Goal: Task Accomplishment & Management: Complete application form

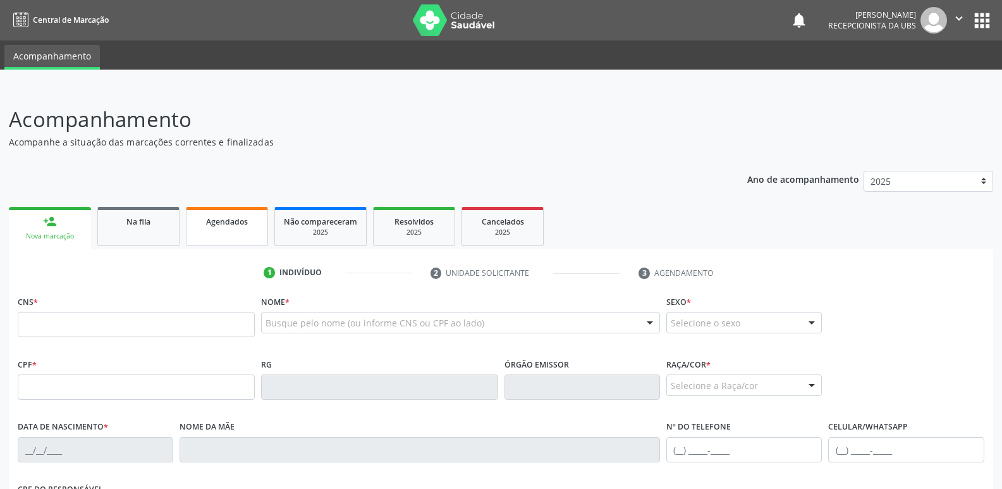
click at [238, 215] on div "Agendados" at bounding box center [226, 220] width 63 height 13
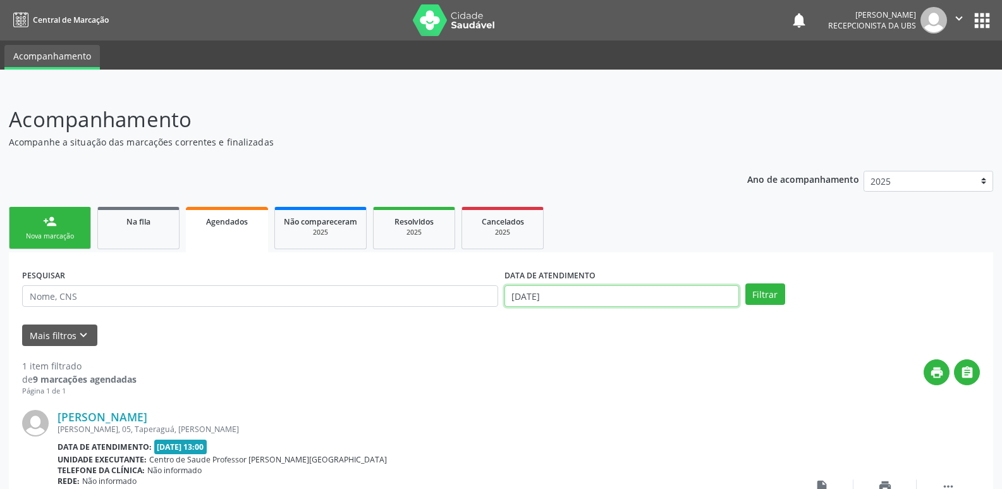
click at [663, 302] on input "[DATE]" at bounding box center [622, 296] width 235 height 22
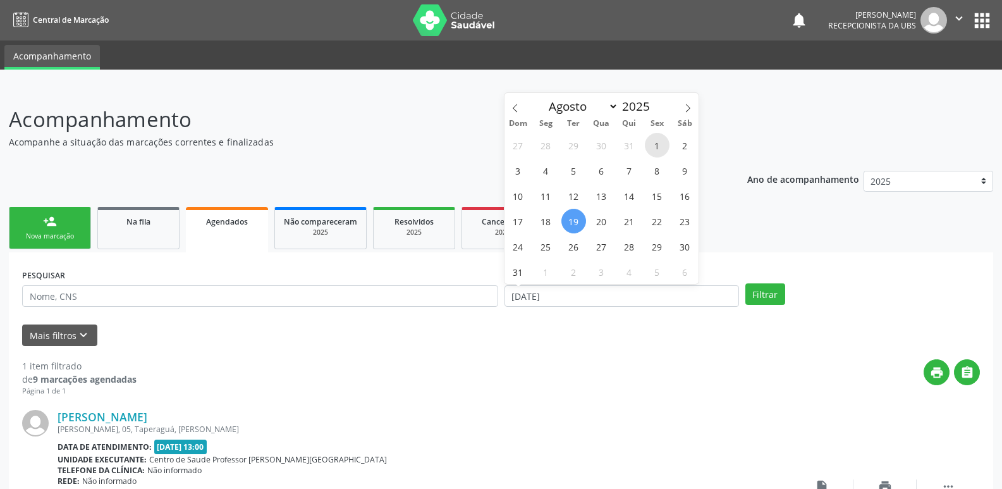
click at [656, 147] on span "1" at bounding box center [657, 145] width 25 height 25
type input "[DATE]"
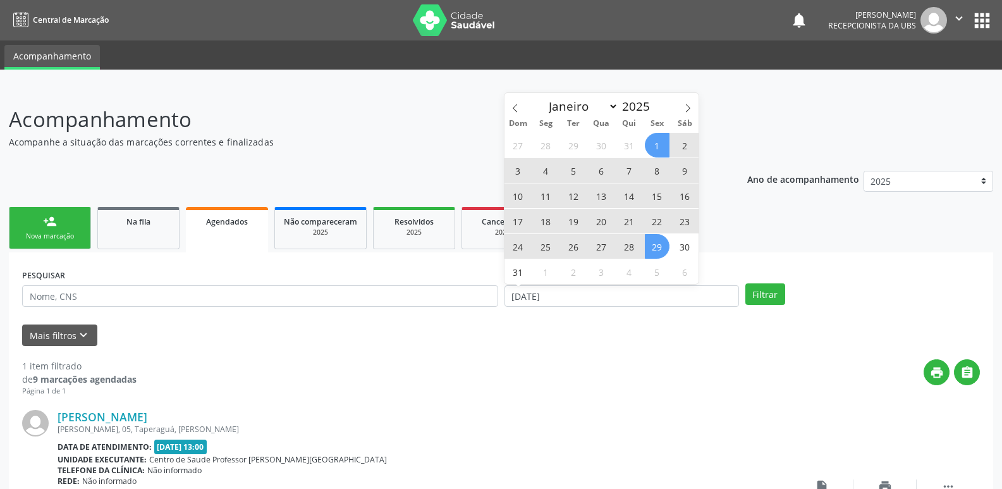
click at [660, 242] on span "29" at bounding box center [657, 246] width 25 height 25
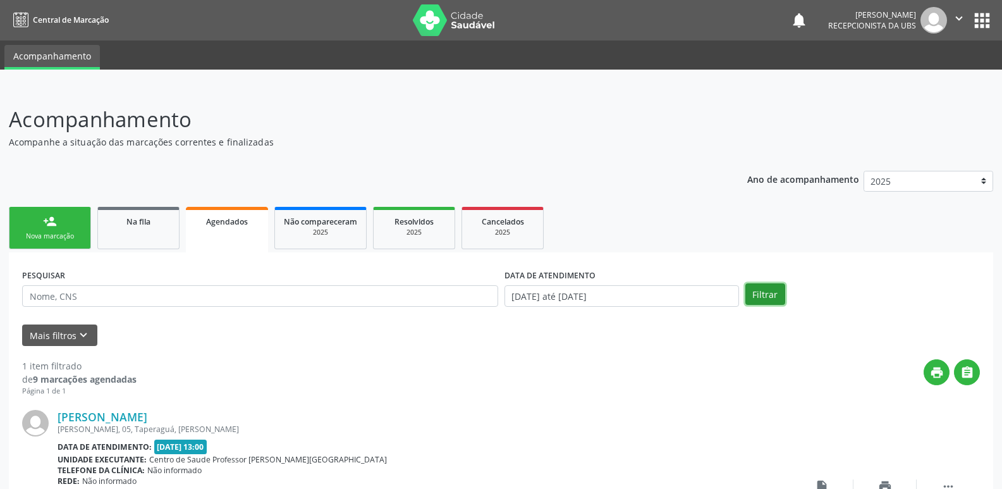
click at [766, 293] on button "Filtrar" at bounding box center [766, 294] width 40 height 22
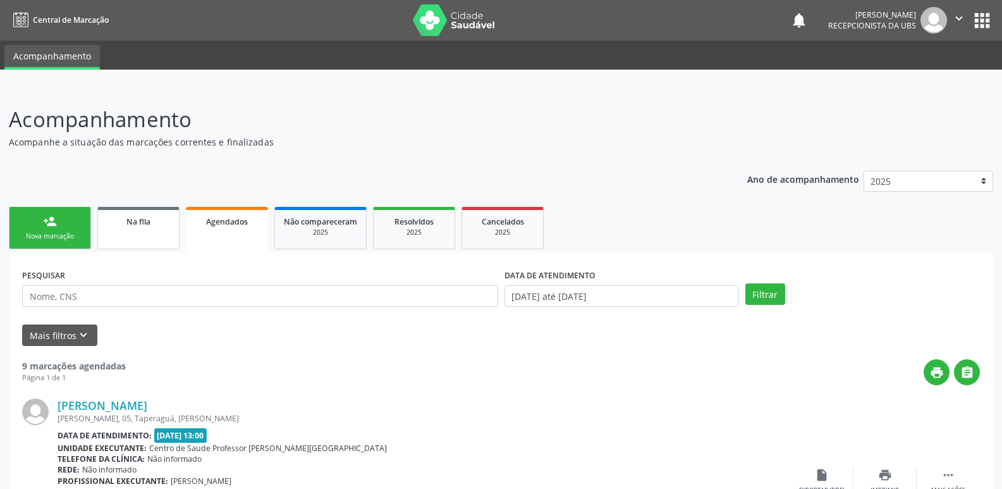
click at [138, 222] on span "Na fila" at bounding box center [138, 221] width 24 height 11
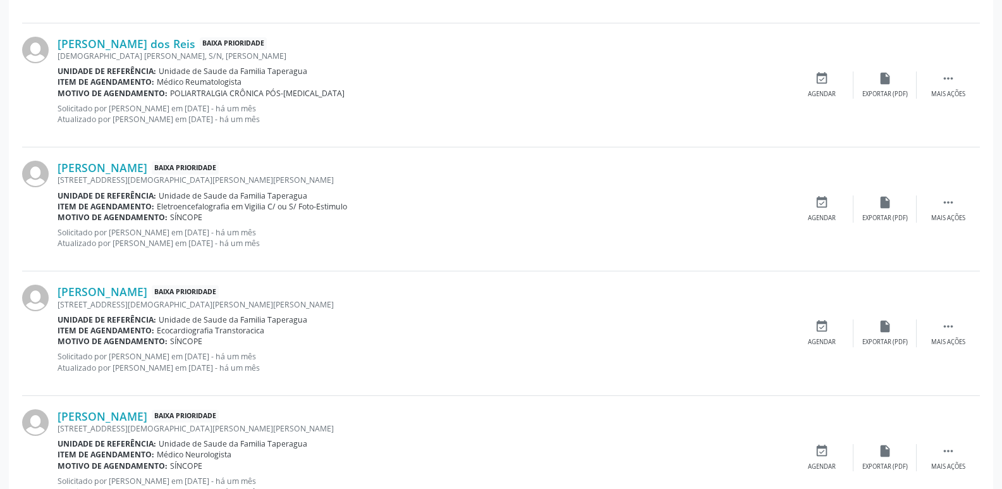
scroll to position [1784, 0]
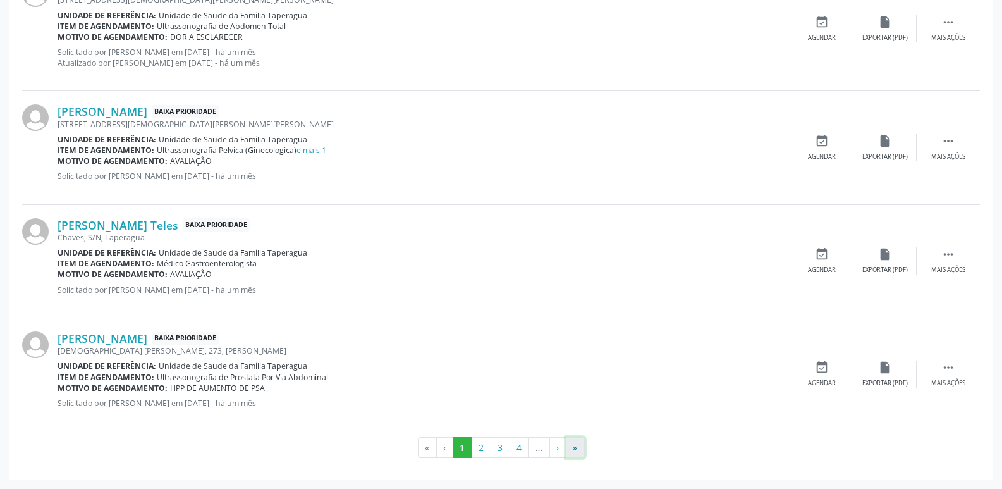
click at [578, 450] on button "»" at bounding box center [575, 448] width 19 height 22
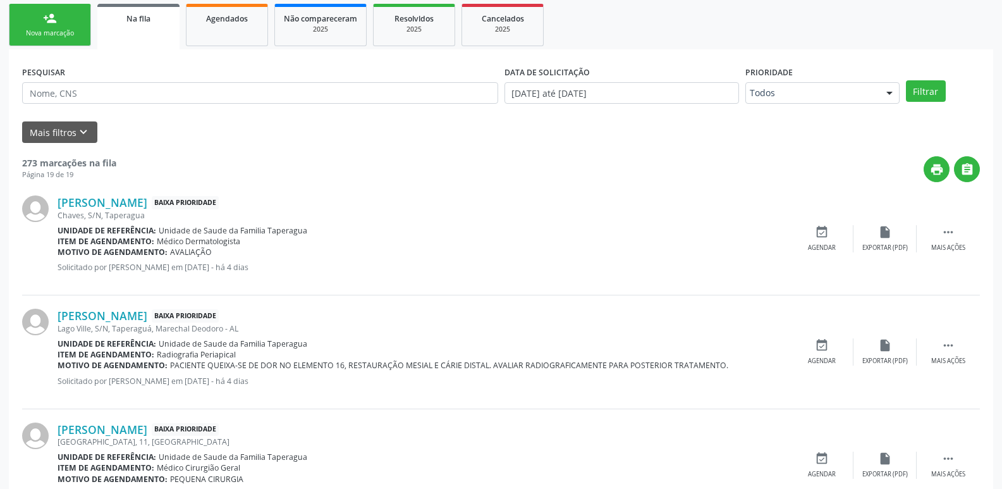
scroll to position [294, 0]
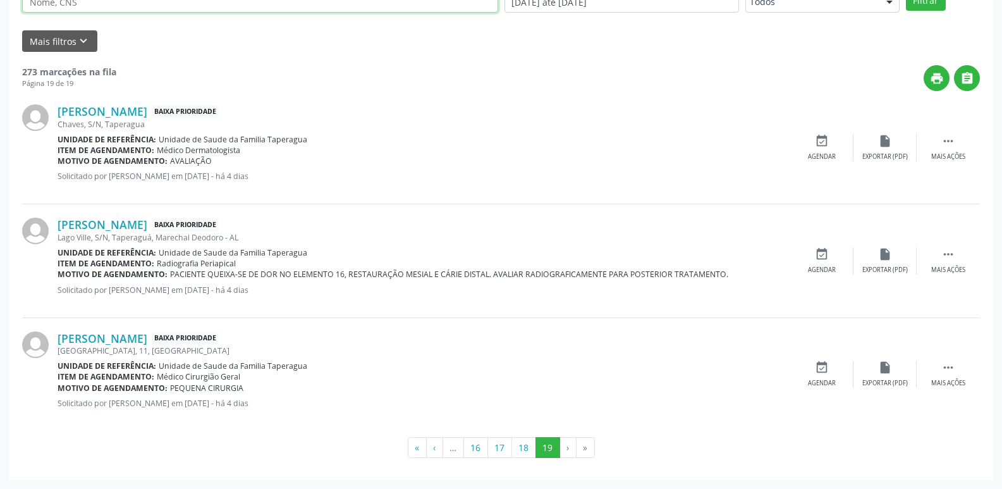
click at [309, 10] on input "text" at bounding box center [260, 2] width 476 height 22
paste input "707600271550194"
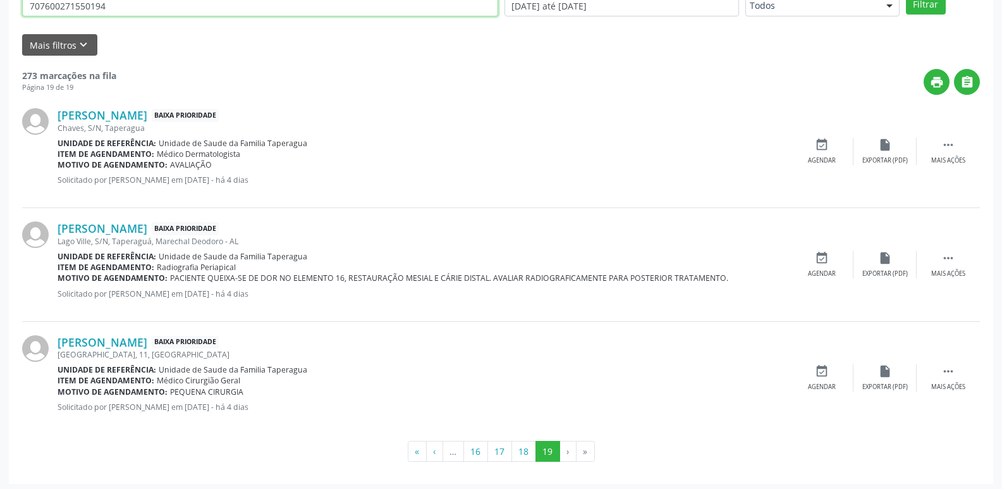
type input "707600271550194"
click at [906, 0] on button "Filtrar" at bounding box center [926, 4] width 40 height 22
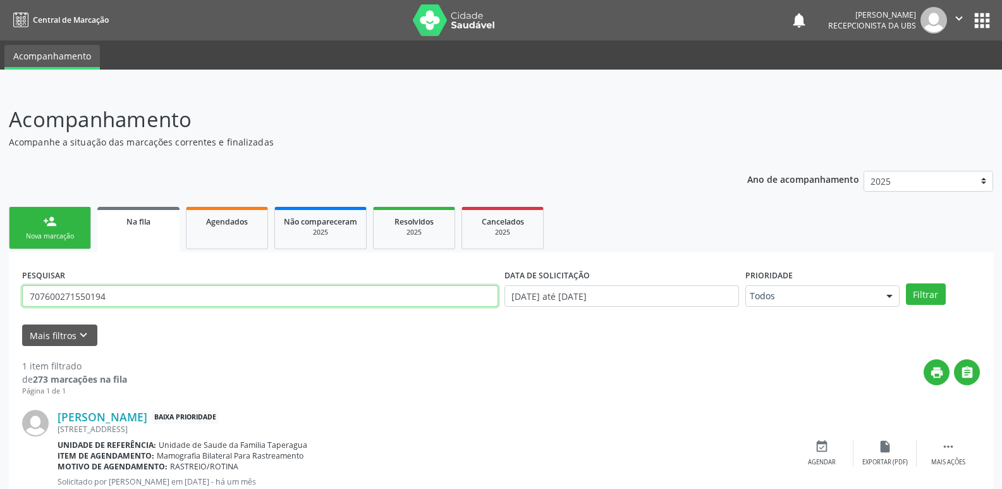
click at [220, 297] on input "707600271550194" at bounding box center [260, 296] width 476 height 22
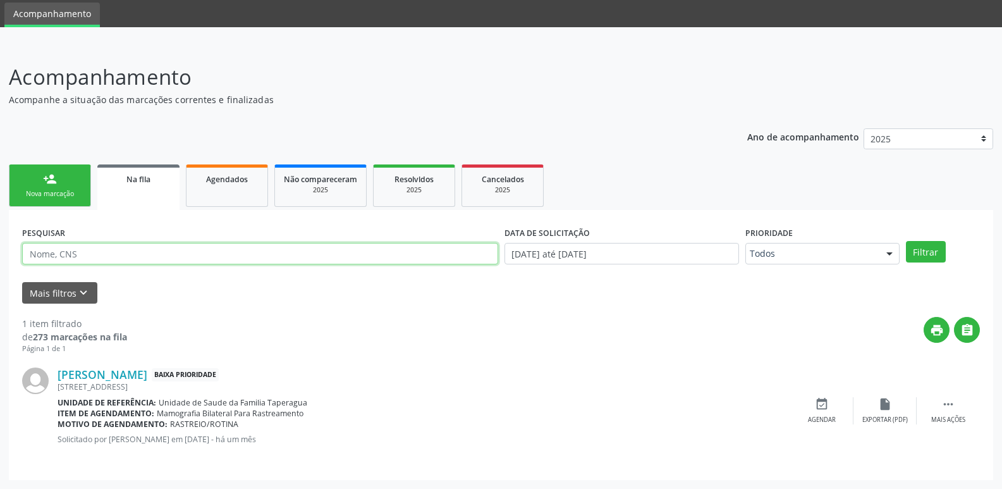
click at [157, 261] on input "text" at bounding box center [260, 254] width 476 height 22
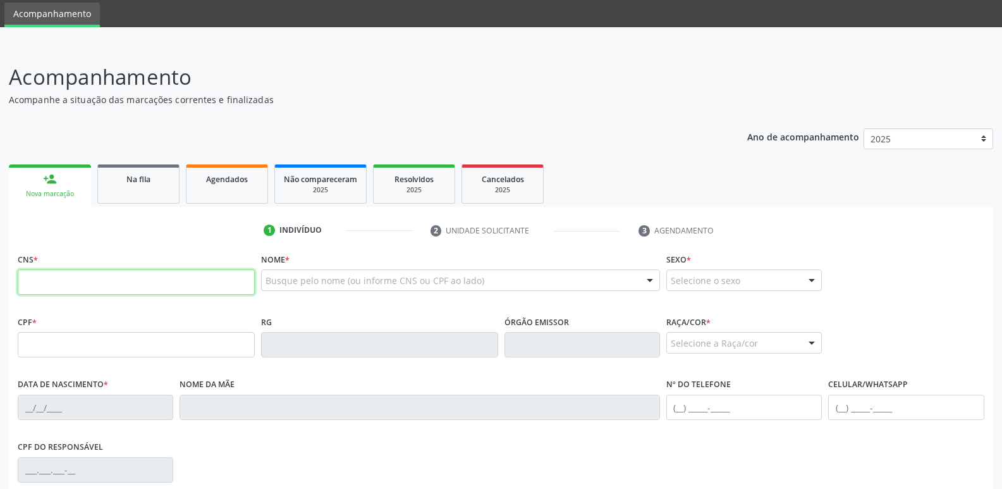
scroll to position [42, 0]
click at [235, 184] on span "Agendados" at bounding box center [227, 179] width 42 height 11
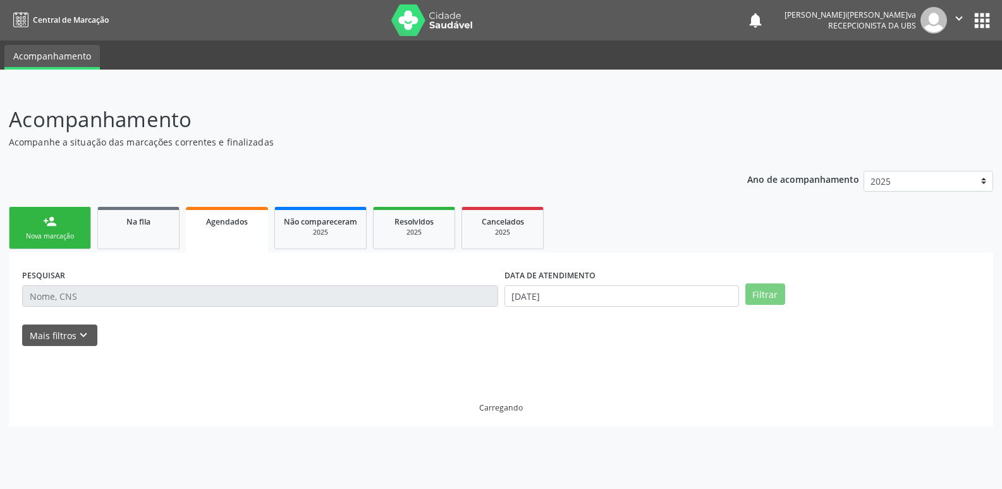
scroll to position [0, 0]
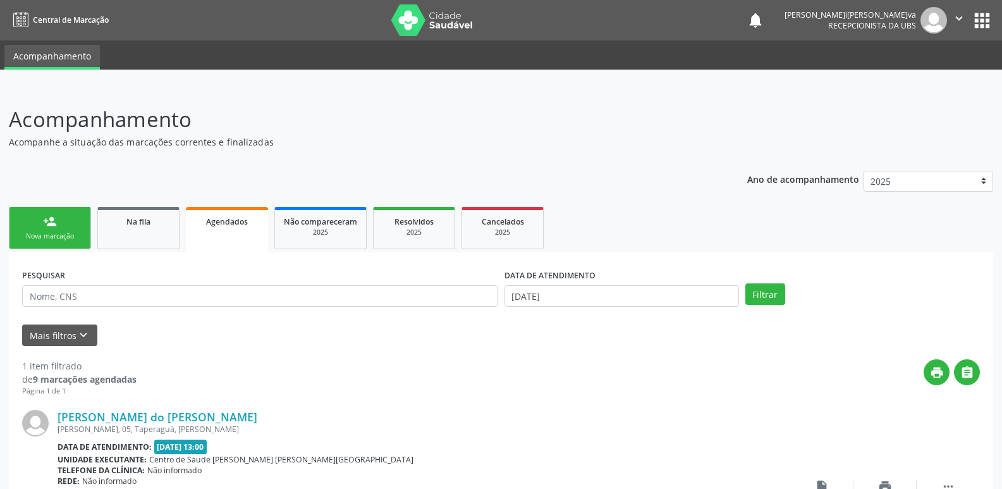
click at [56, 225] on div "person_add" at bounding box center [50, 221] width 14 height 14
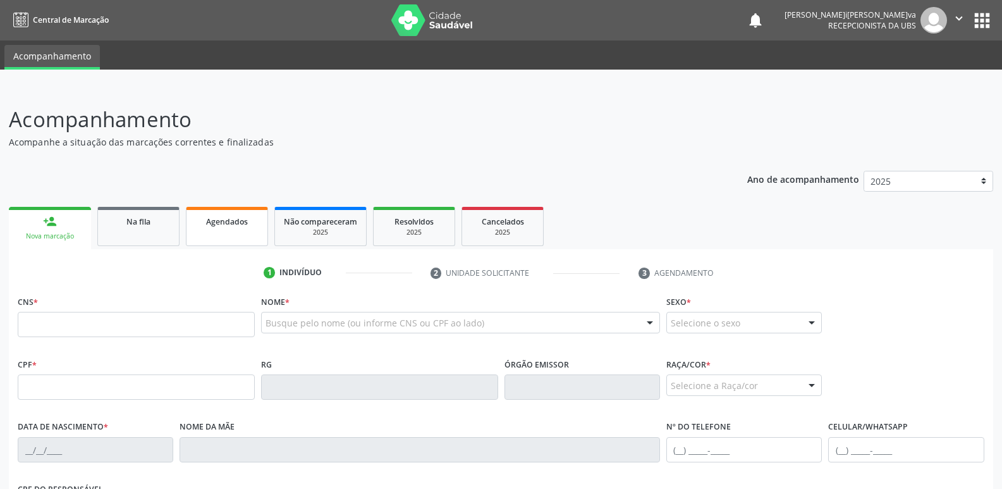
click at [221, 223] on span "Agendados" at bounding box center [227, 221] width 42 height 11
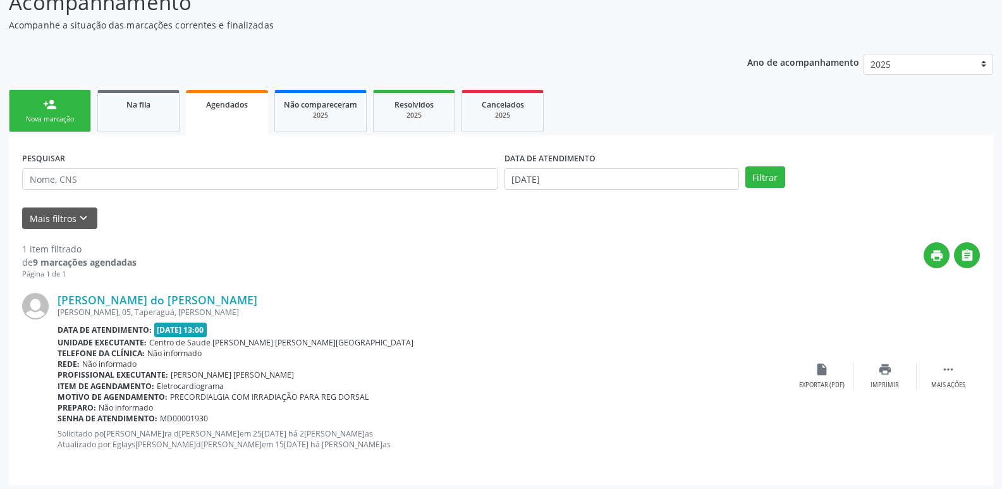
scroll to position [122, 0]
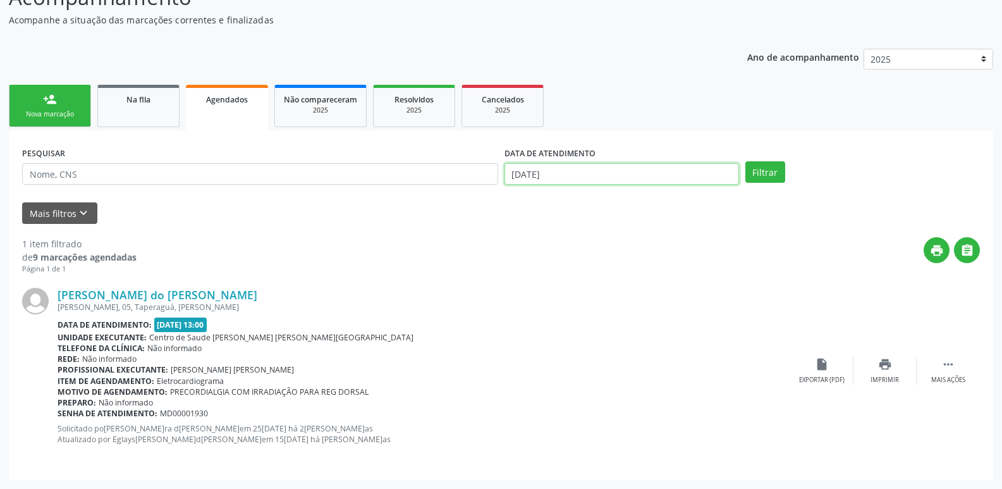
click at [691, 171] on input "[DATE]" at bounding box center [622, 174] width 235 height 22
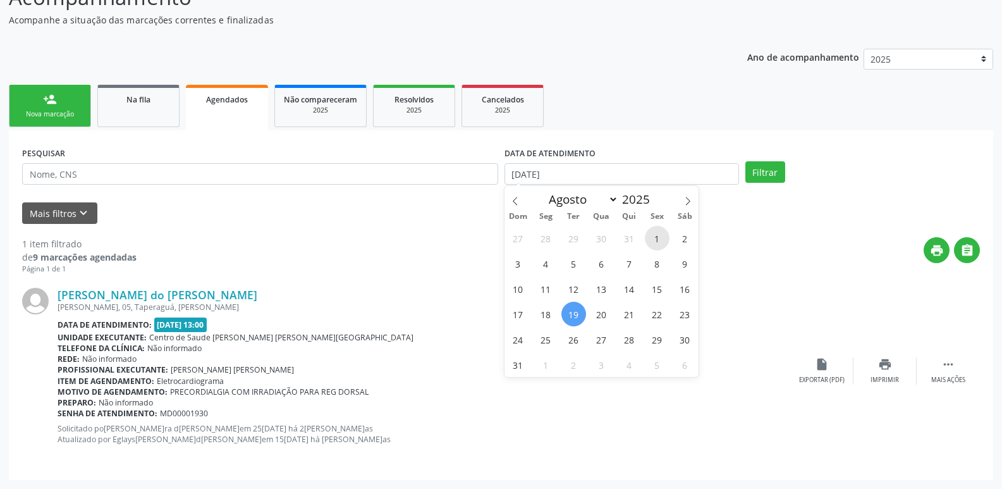
click at [658, 243] on span "1" at bounding box center [657, 238] width 25 height 25
type input "[DATE]"
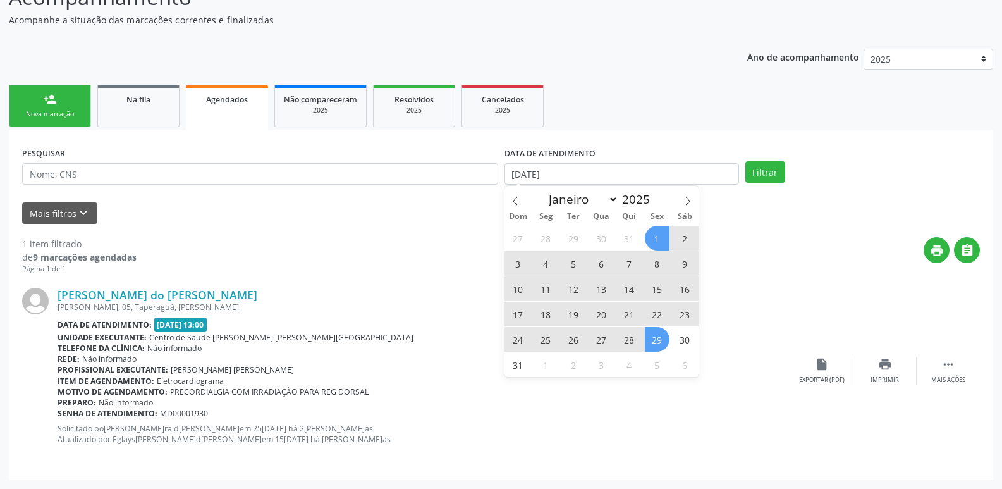
click at [658, 340] on span "29" at bounding box center [657, 339] width 25 height 25
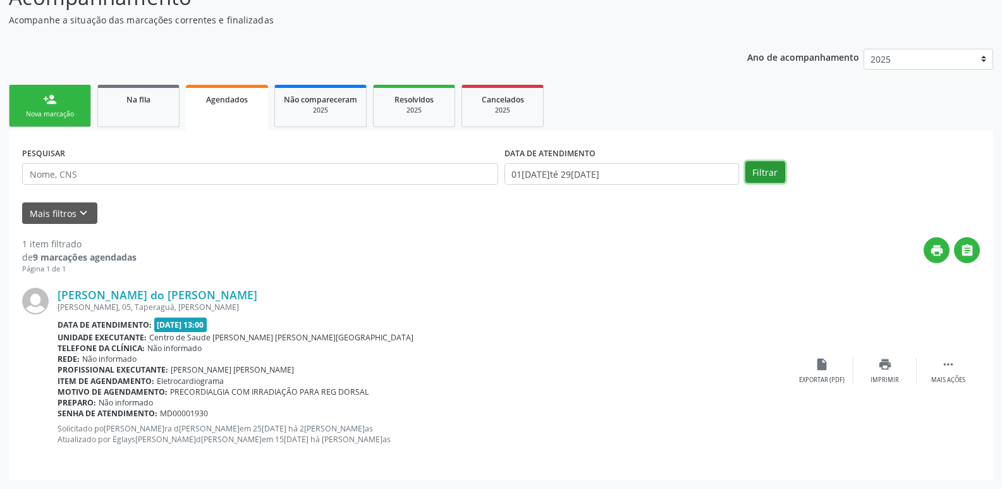
click at [770, 173] on button "Filtrar" at bounding box center [766, 172] width 40 height 22
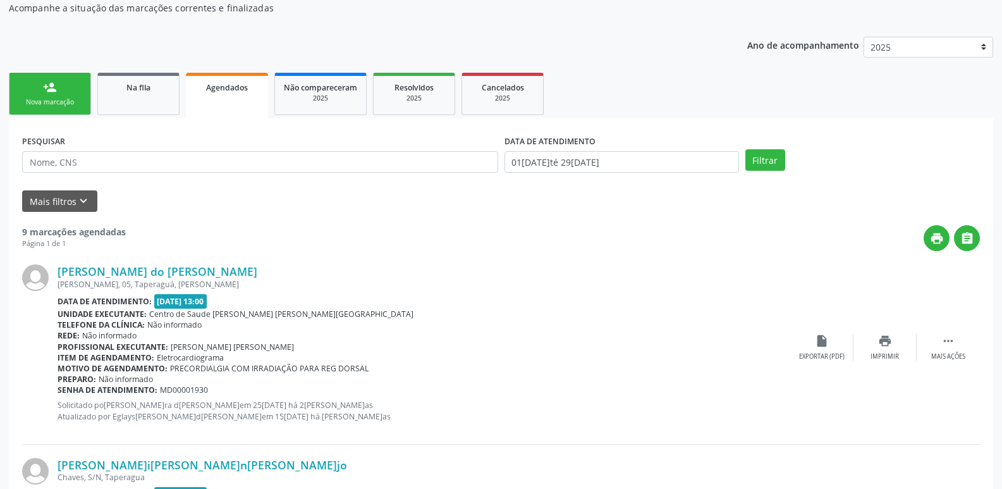
scroll to position [102, 0]
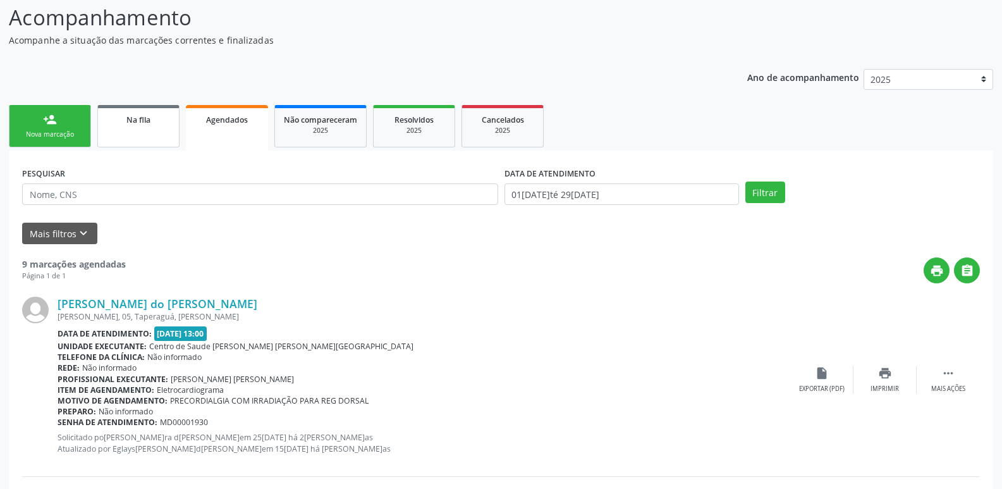
click at [159, 142] on link "Na fila" at bounding box center [138, 126] width 82 height 42
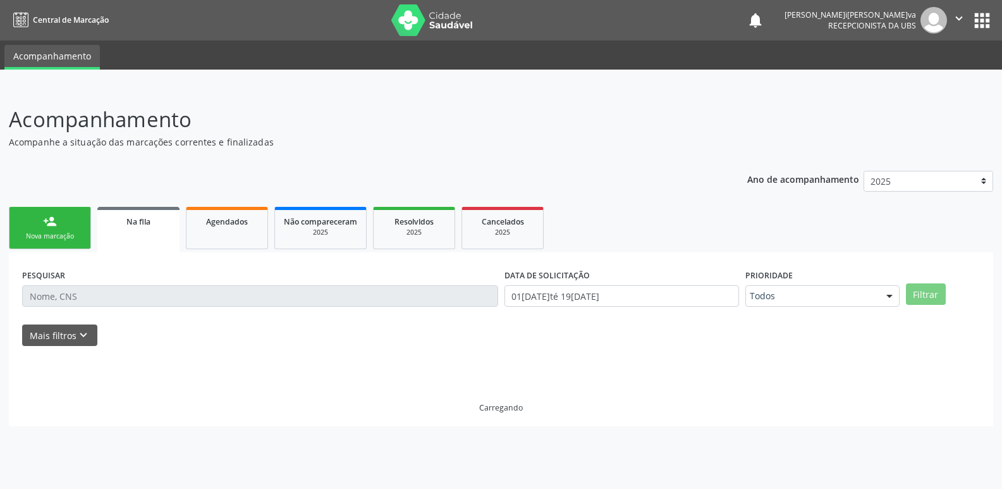
scroll to position [0, 0]
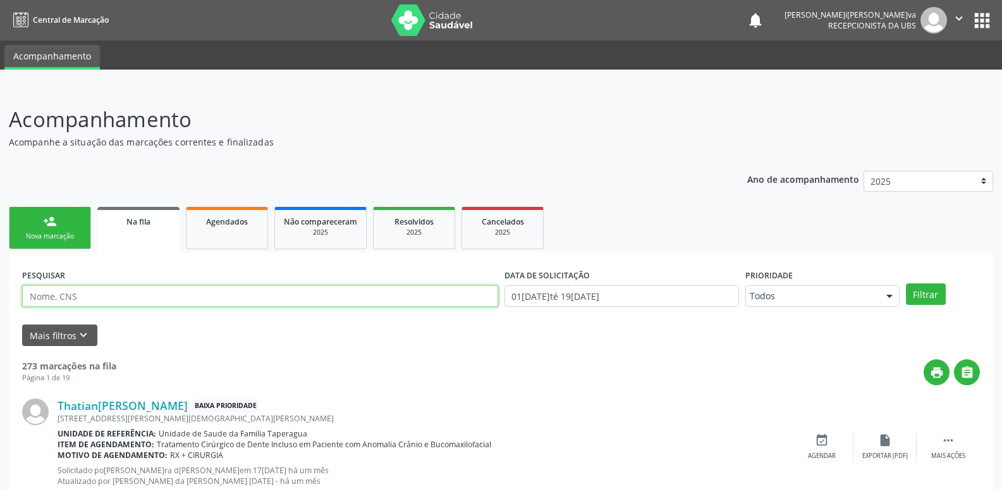
click at [238, 304] on input "text" at bounding box center [260, 296] width 476 height 22
paste input "704806537356245"
type input "704806537356245"
click at [906, 283] on button "Filtrar" at bounding box center [926, 294] width 40 height 22
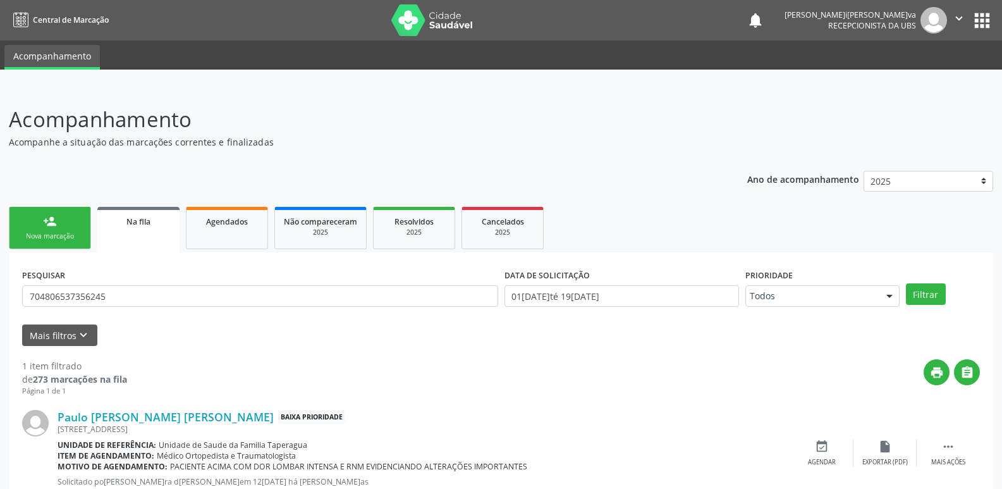
scroll to position [42, 0]
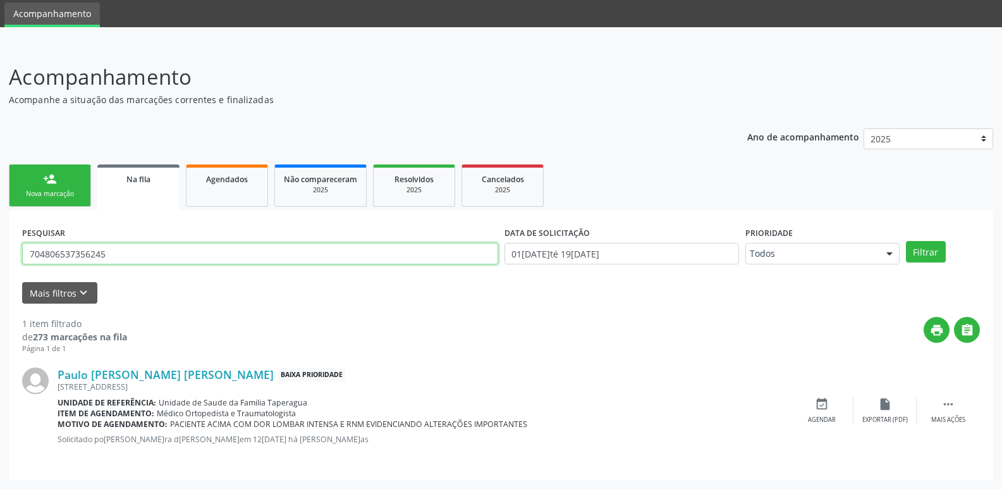
click at [198, 251] on input "704806537356245" at bounding box center [260, 254] width 476 height 22
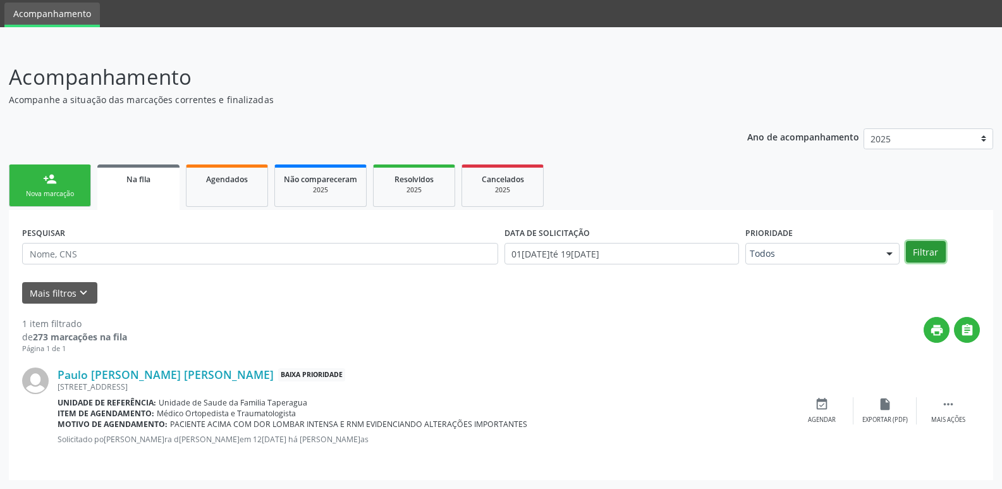
click at [935, 256] on button "Filtrar" at bounding box center [926, 252] width 40 height 22
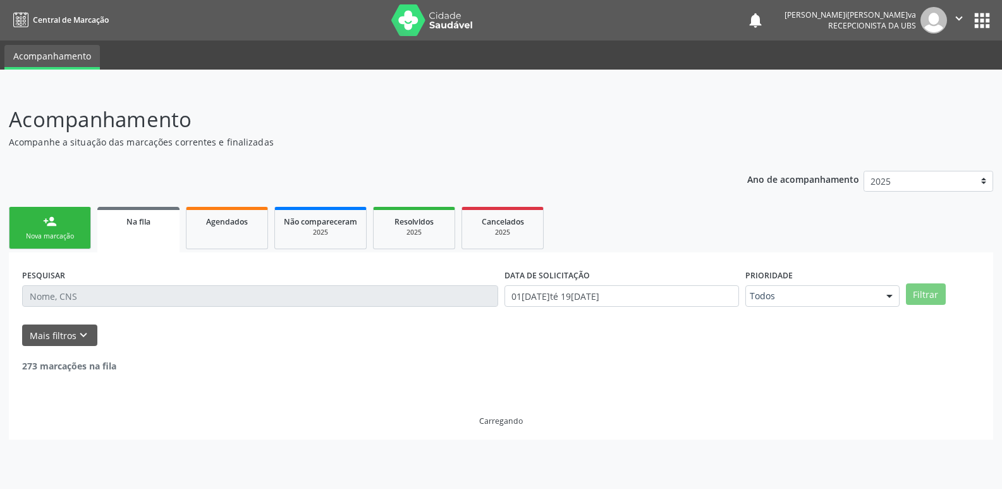
scroll to position [0, 0]
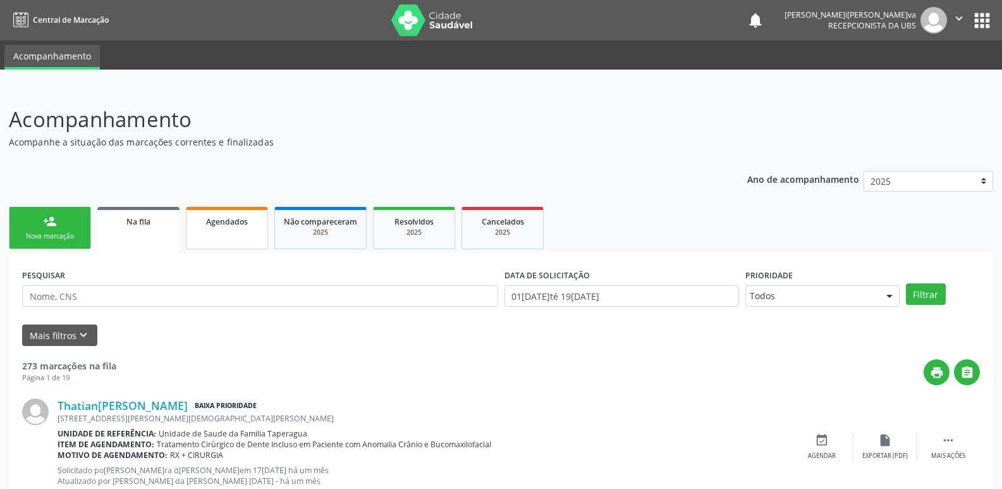
click at [240, 237] on link "Agendados" at bounding box center [227, 228] width 82 height 42
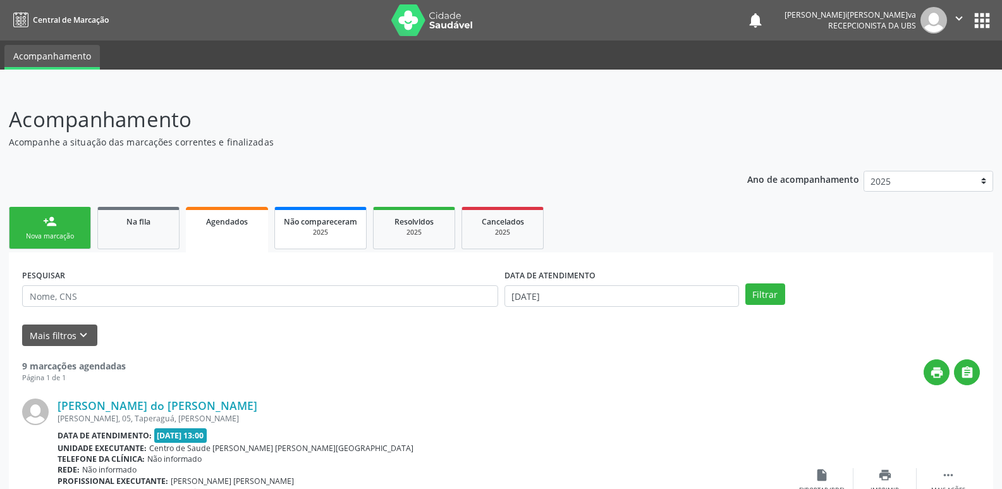
click at [334, 242] on link "Não compareceram 2025" at bounding box center [320, 228] width 92 height 42
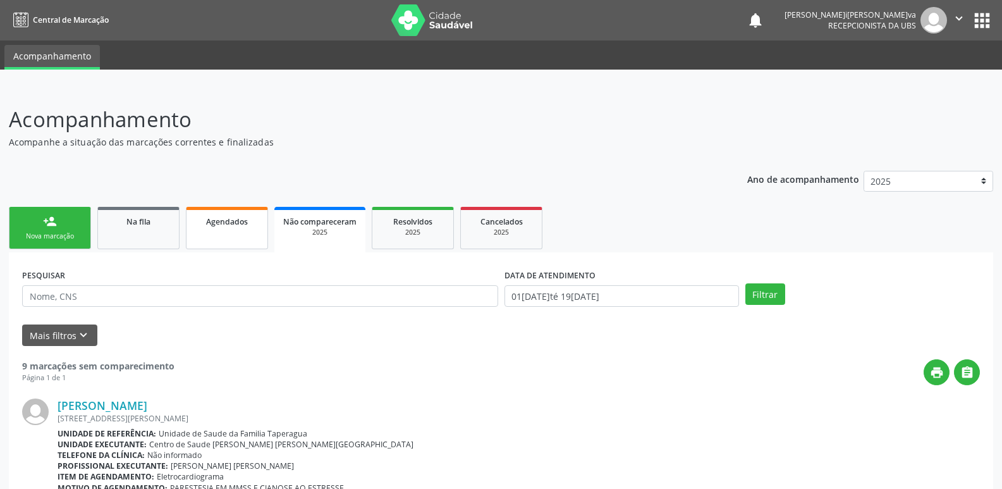
click at [214, 235] on link "Agendados" at bounding box center [227, 228] width 82 height 42
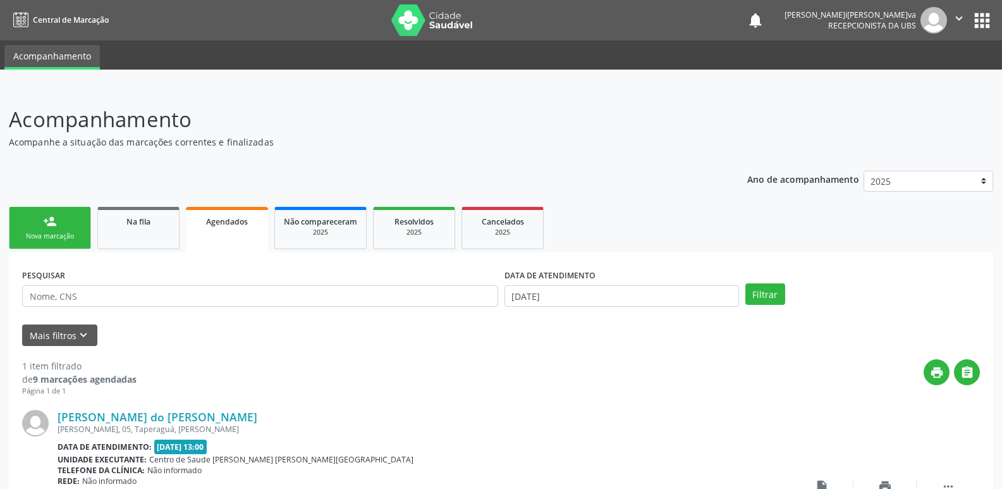
click at [214, 235] on link "Agendados" at bounding box center [227, 230] width 82 height 46
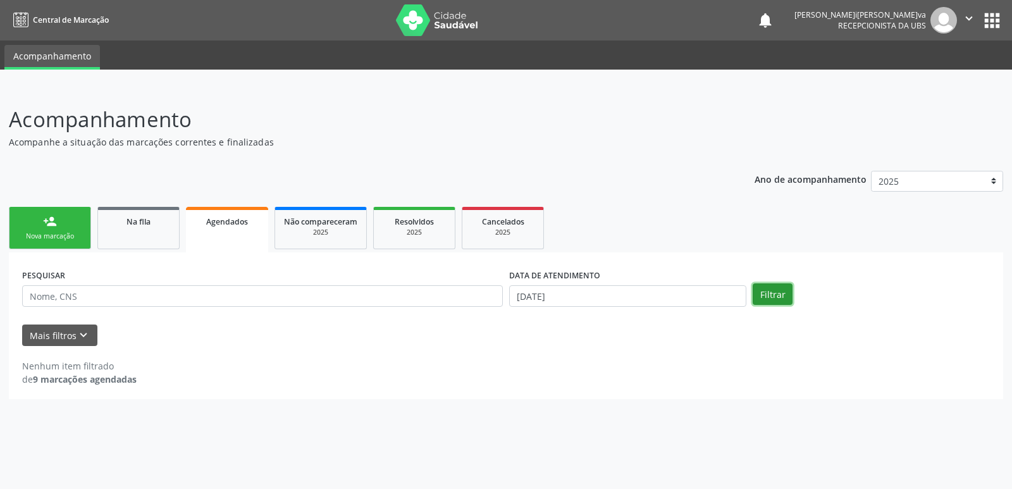
click at [775, 288] on button "Filtrar" at bounding box center [773, 294] width 40 height 22
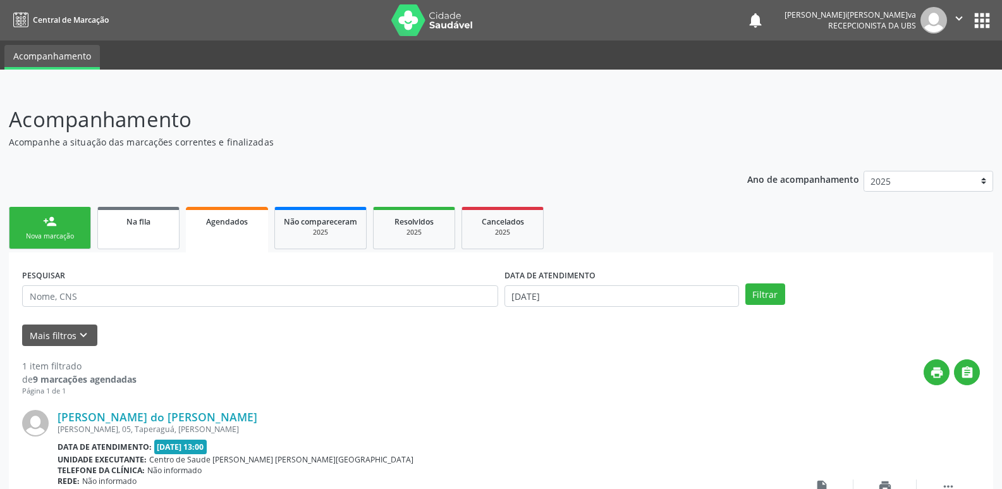
click at [133, 218] on span "Na fila" at bounding box center [138, 221] width 24 height 11
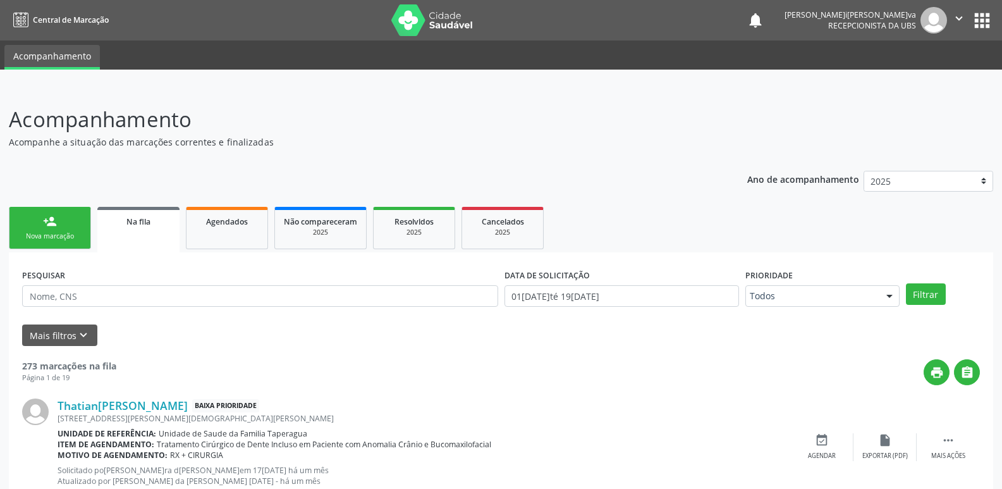
click at [71, 215] on link "person_add Nova marcação" at bounding box center [50, 228] width 82 height 42
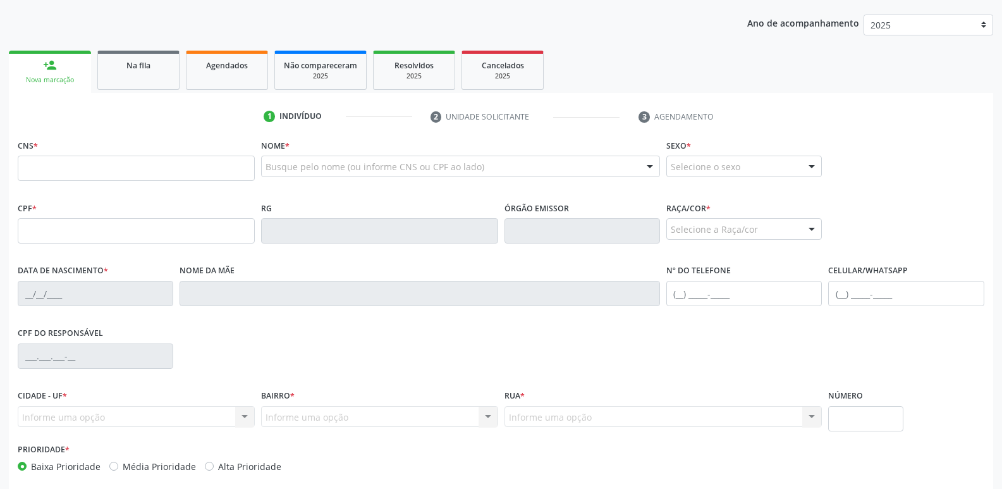
scroll to position [171, 0]
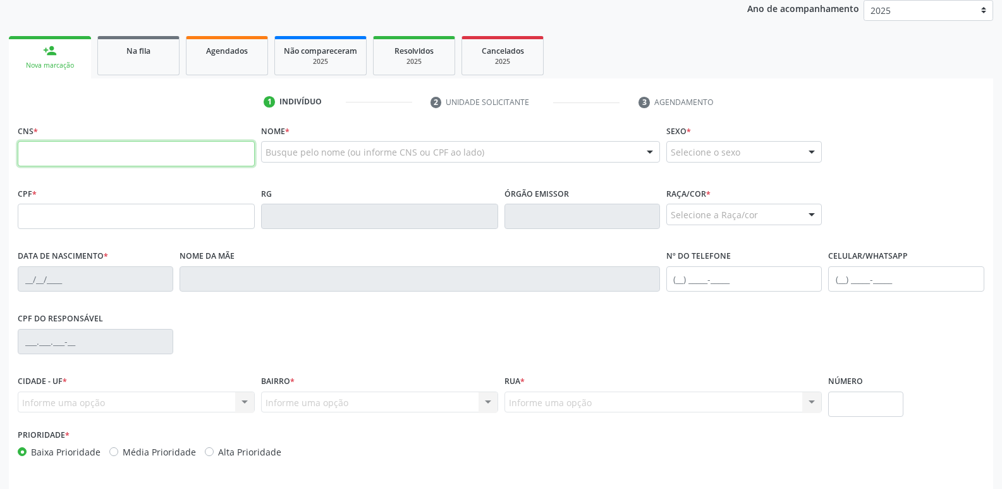
click at [140, 151] on input "text" at bounding box center [136, 153] width 237 height 25
paste input "705 6014 9908 4110"
type input "705 6014 9908 4110"
type input "049.282.624-25"
type input "28[DATE]"
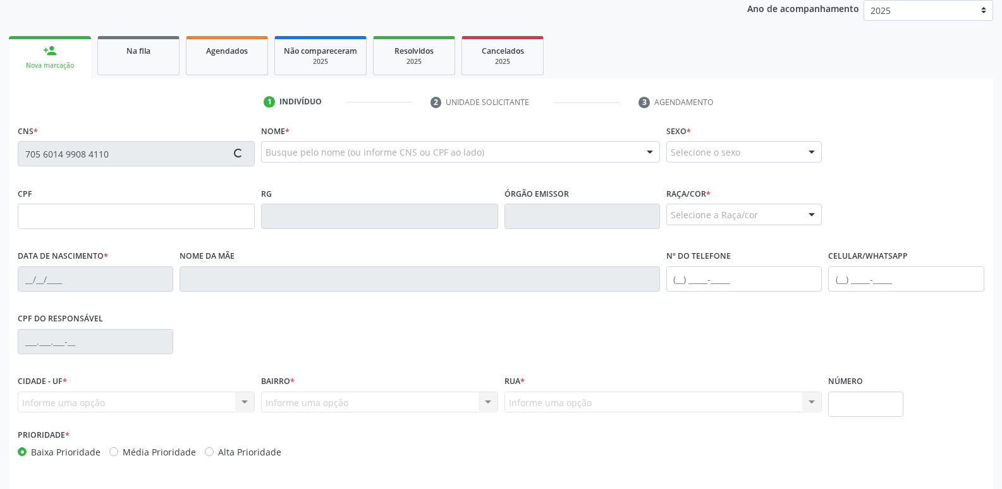
type input "[PERSON_NAME] dos [PERSON_NAME]"
type input "[PHONE_NUMBER]"
type input "516"
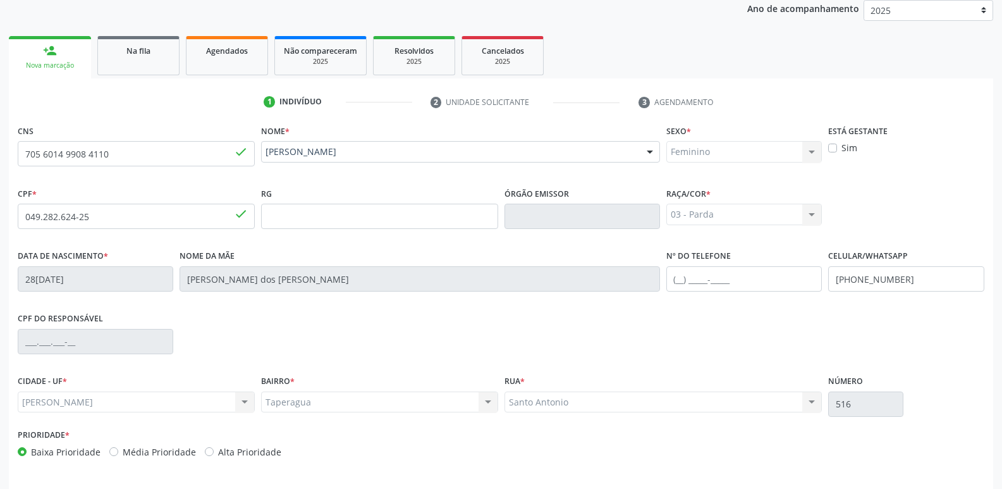
scroll to position [214, 0]
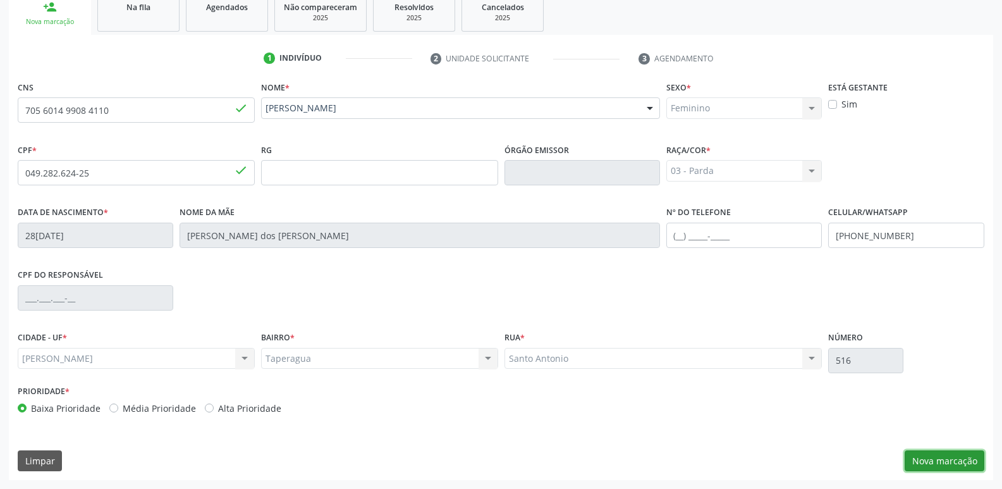
click at [950, 460] on button "Nova marcação" at bounding box center [945, 461] width 80 height 22
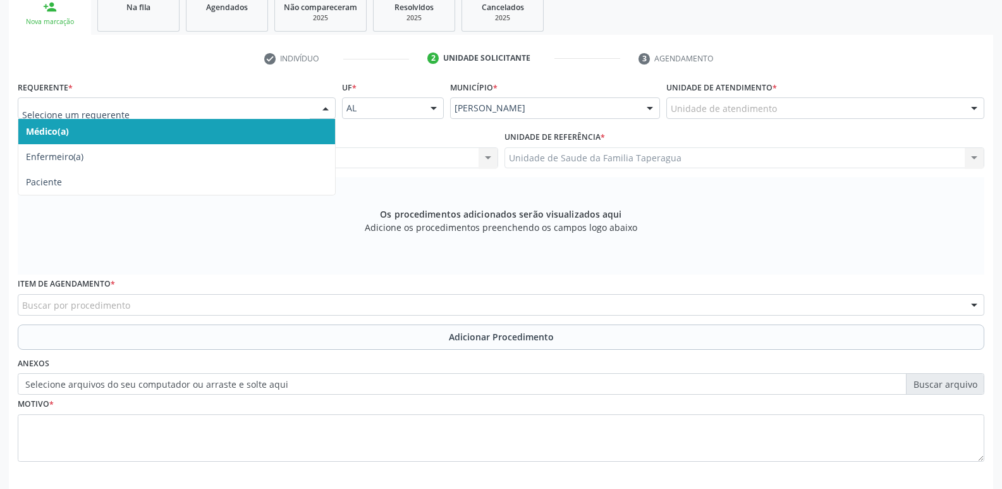
click at [313, 110] on div "Médico(a) Enfermeiro(a) Paciente Nenhum resultado encontrado para: " " Não há n…" at bounding box center [177, 108] width 318 height 22
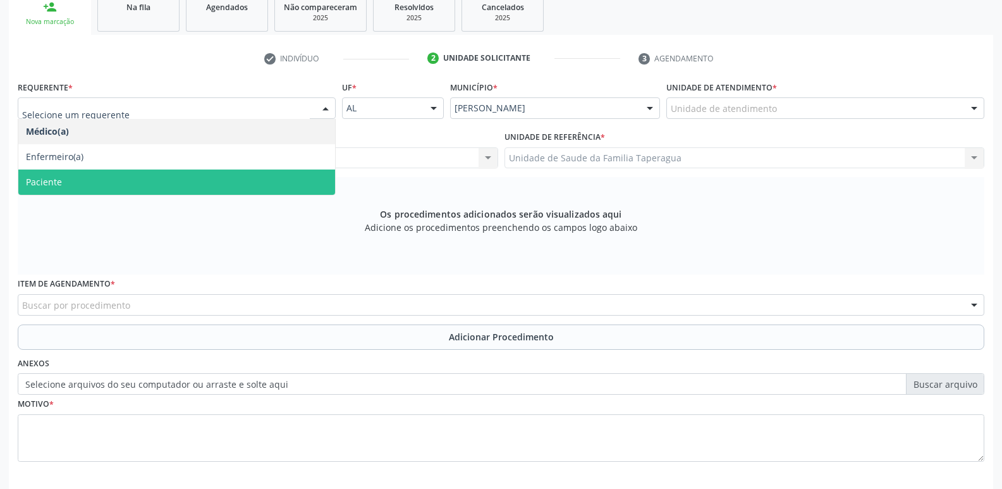
click at [295, 178] on span "Paciente" at bounding box center [176, 182] width 317 height 25
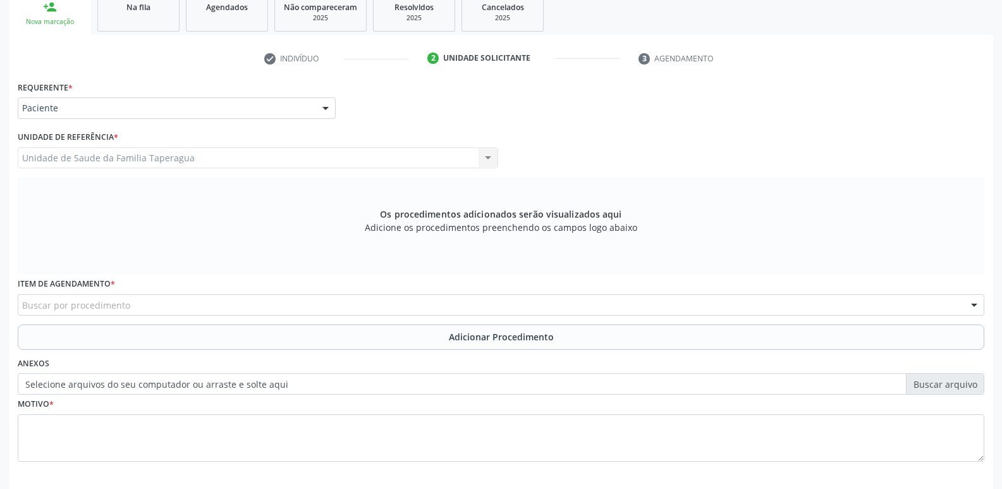
click at [295, 302] on div "Buscar por procedimento" at bounding box center [501, 305] width 967 height 22
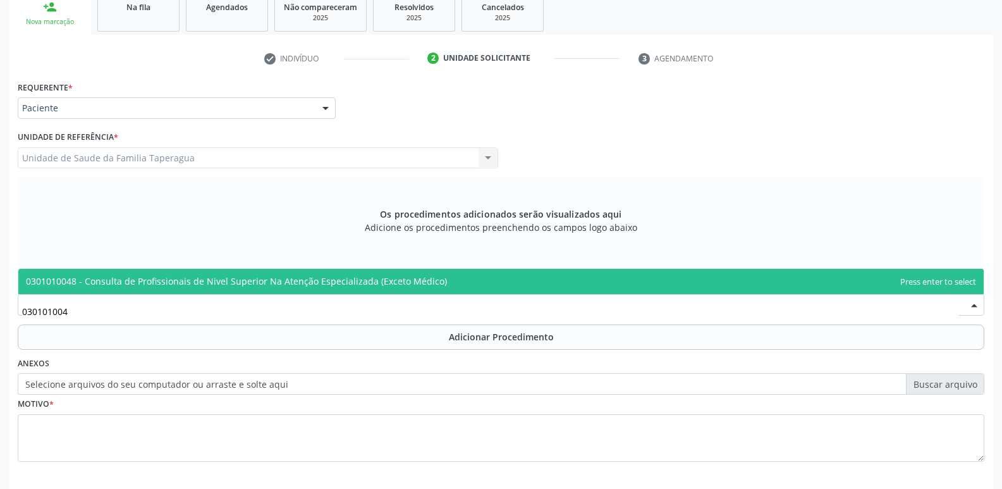
type input "0301010048"
click at [318, 278] on span "0301010048 - Consulta de Profissionais de Nivel Superior Na Atenção Especializa…" at bounding box center [236, 281] width 421 height 12
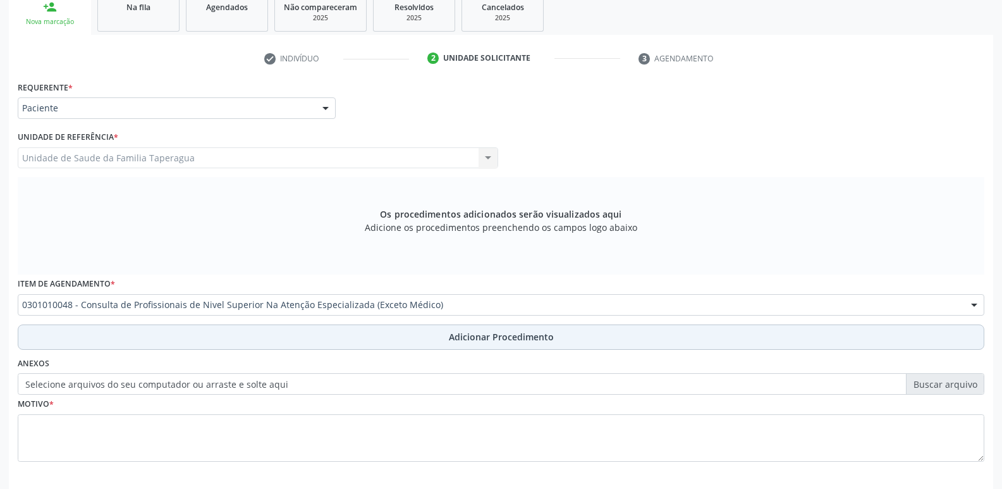
click at [315, 343] on button "Adicionar Procedimento" at bounding box center [501, 336] width 967 height 25
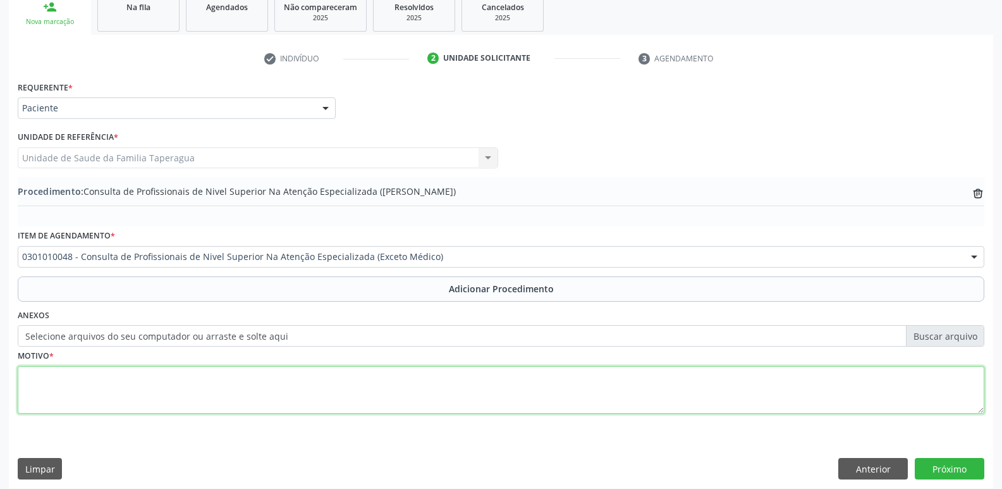
click at [315, 373] on textarea at bounding box center [501, 390] width 967 height 48
type textarea "CONSULTA"
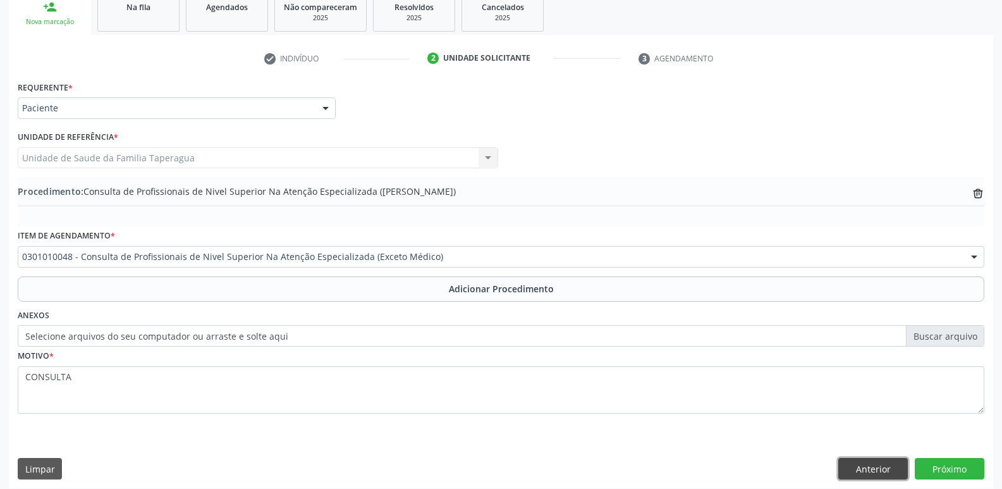
click at [884, 467] on button "Anterior" at bounding box center [874, 469] width 70 height 22
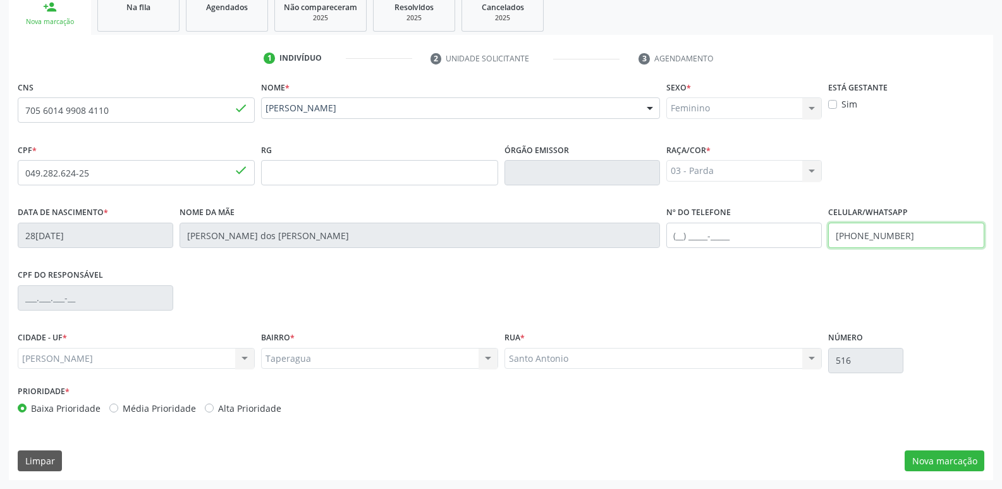
drag, startPoint x: 853, startPoint y: 235, endPoint x: 913, endPoint y: 238, distance: 60.8
click at [913, 238] on input "[PHONE_NUMBER]" at bounding box center [907, 235] width 156 height 25
type input "[PHONE_NUMBER]"
click at [955, 457] on button "Nova marcação" at bounding box center [945, 461] width 80 height 22
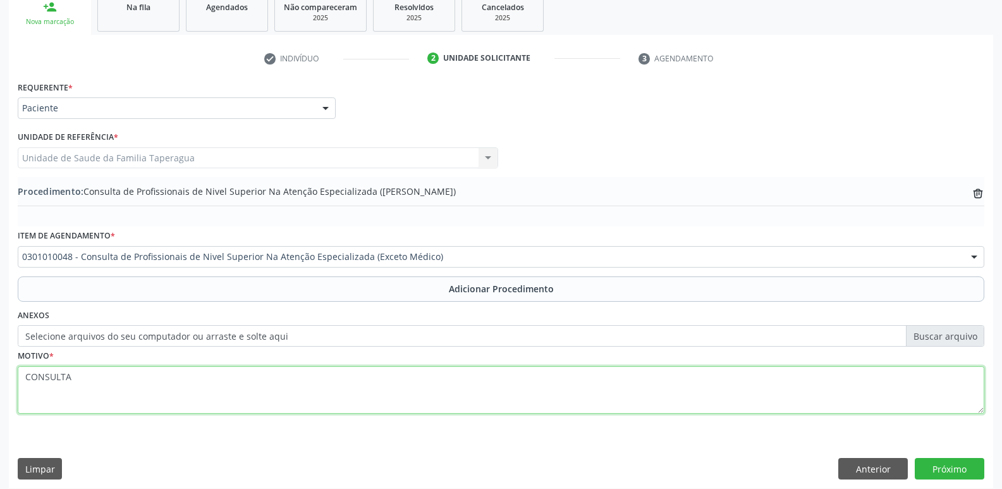
click at [403, 397] on textarea "CONSULTA" at bounding box center [501, 390] width 967 height 48
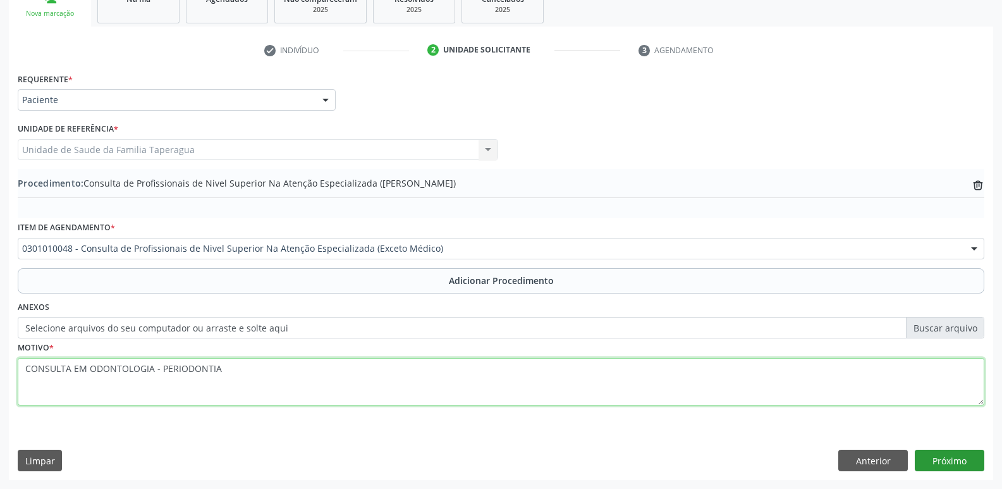
type textarea "CONSULTA EM ODONTOLOGIA - PERIODONTIA"
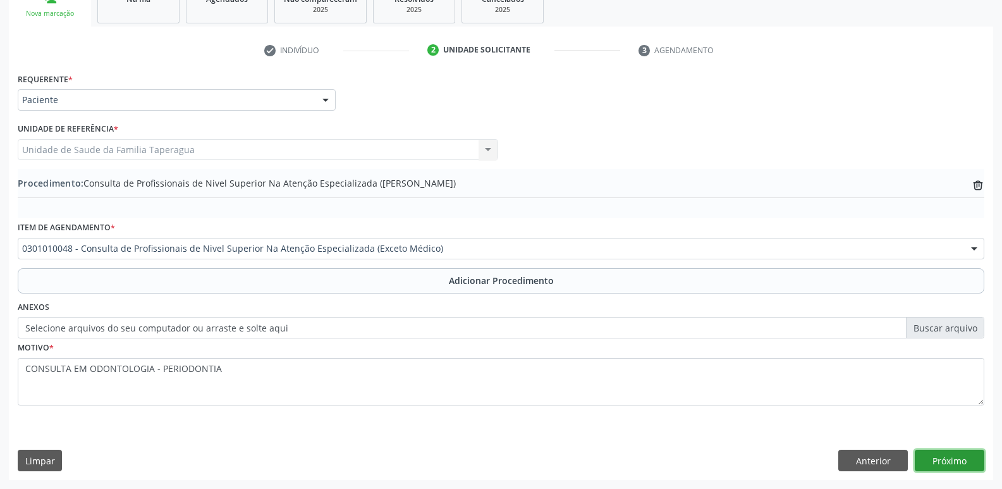
click at [958, 462] on button "Próximo" at bounding box center [950, 461] width 70 height 22
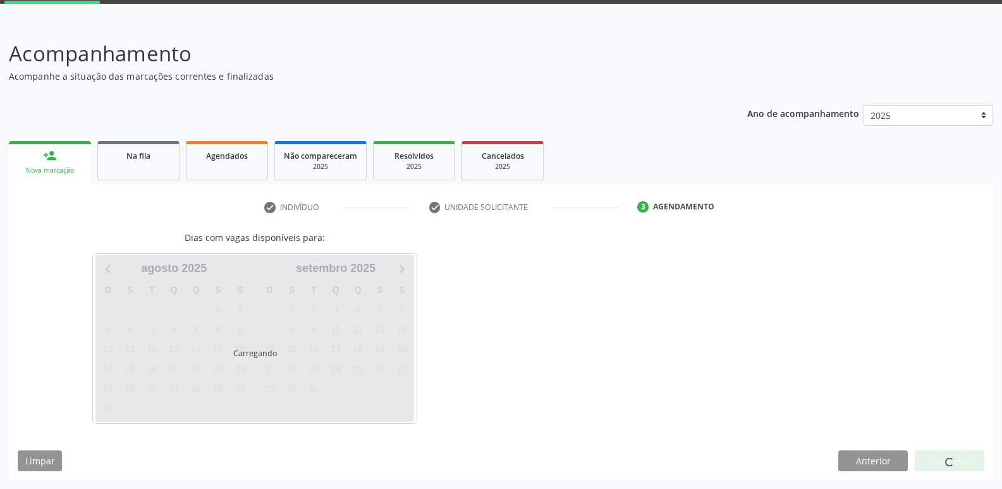
scroll to position [66, 0]
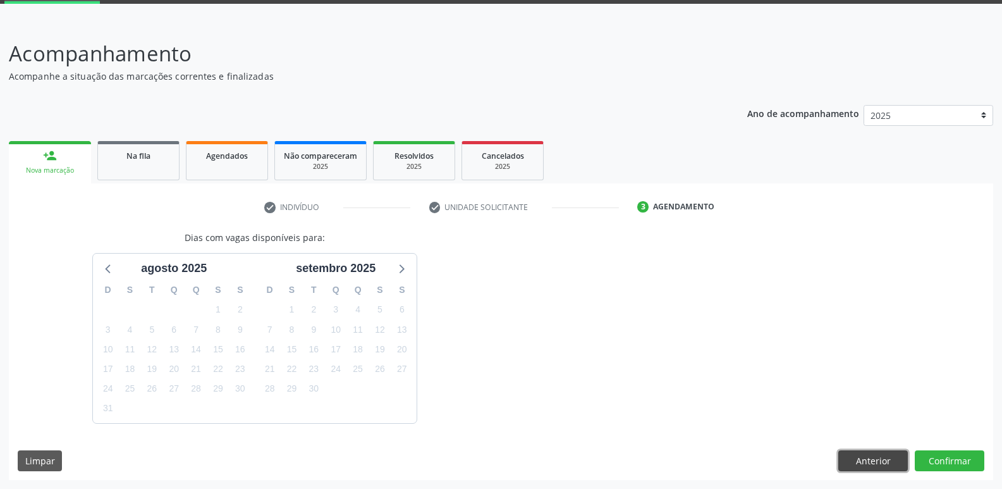
click at [875, 461] on button "Anterior" at bounding box center [874, 461] width 70 height 22
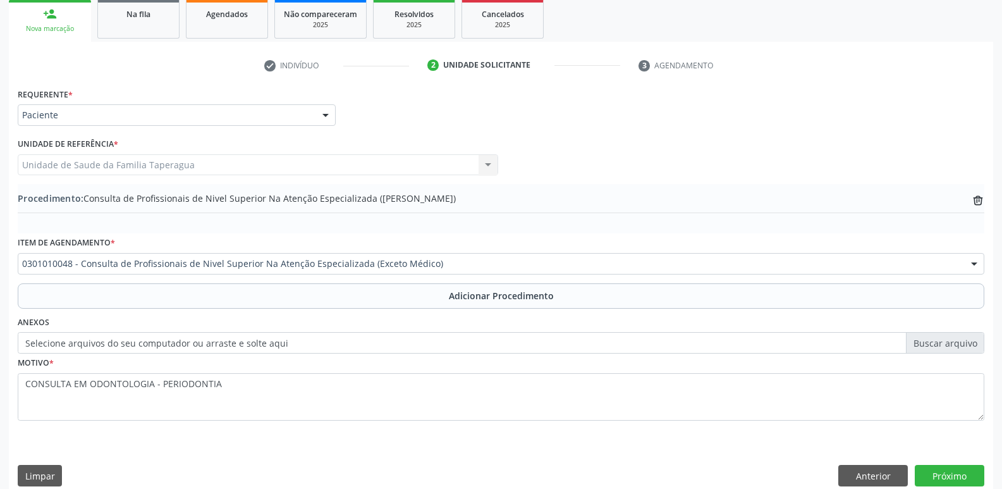
scroll to position [223, 0]
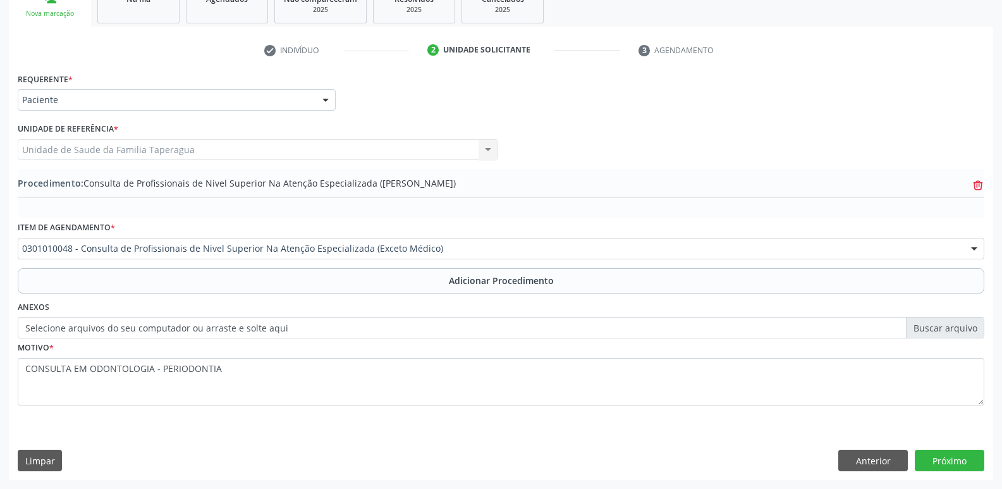
click at [982, 182] on icon "trash-outline icon" at bounding box center [978, 185] width 13 height 13
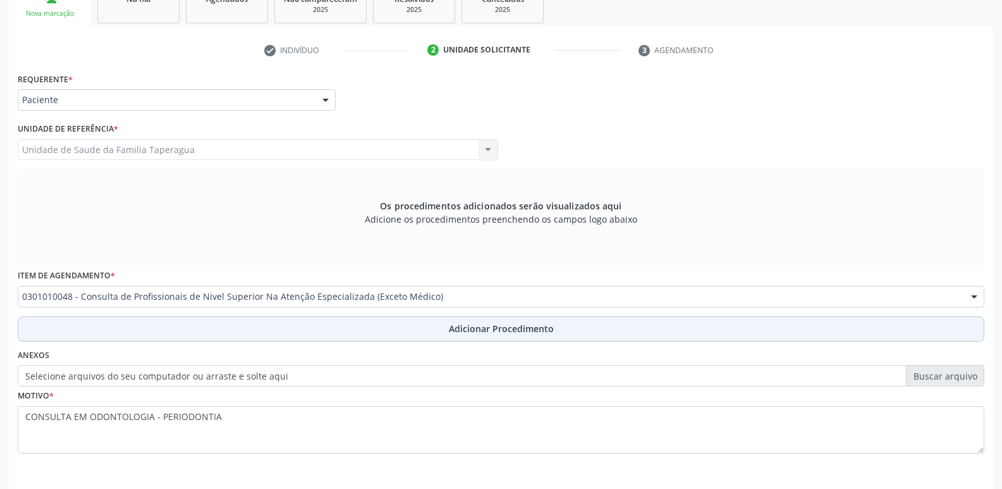
click at [722, 328] on button "Adicionar Procedimento" at bounding box center [501, 328] width 967 height 25
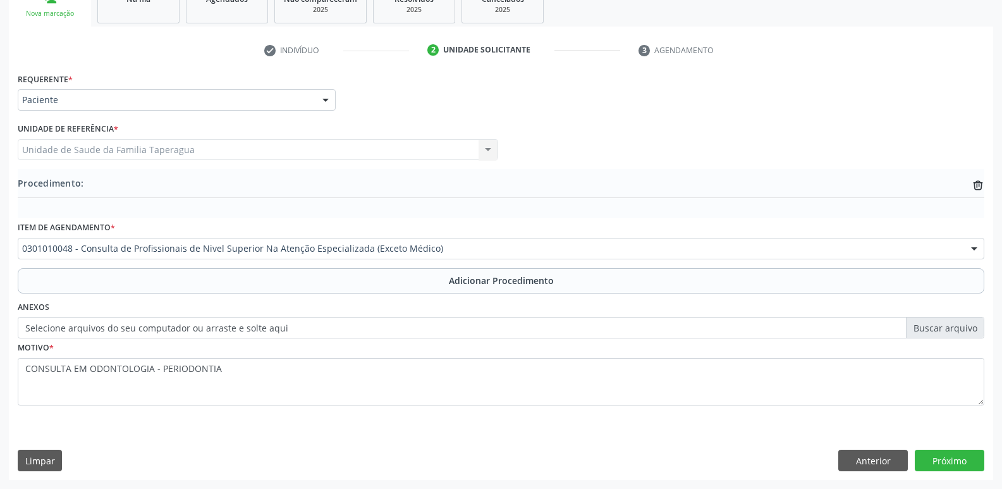
click at [971, 185] on div "Procedimento: trash-outline icon" at bounding box center [501, 184] width 967 height 16
click at [975, 185] on icon at bounding box center [978, 186] width 8 height 8
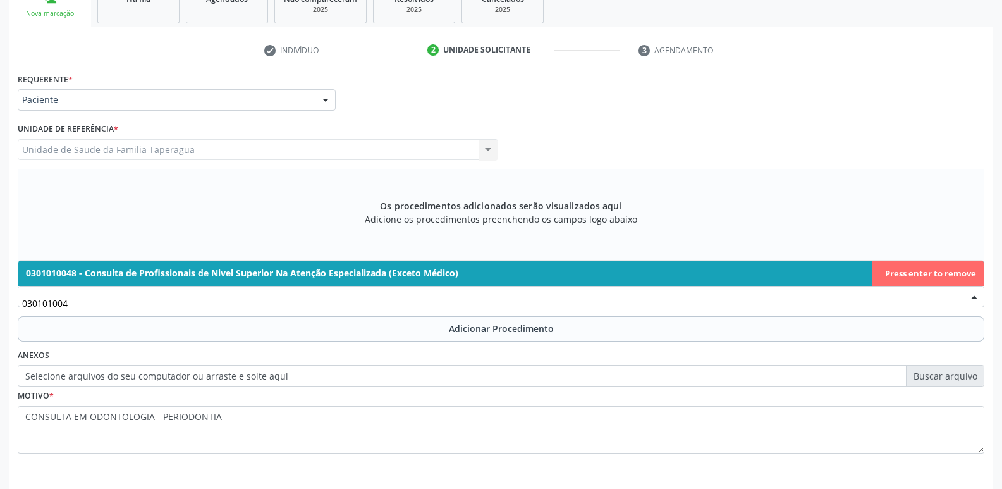
click at [920, 266] on span "0301010048 - Consulta de Profissionais de Nivel Superior Na Atenção Especializa…" at bounding box center [501, 273] width 966 height 25
type input "030101004"
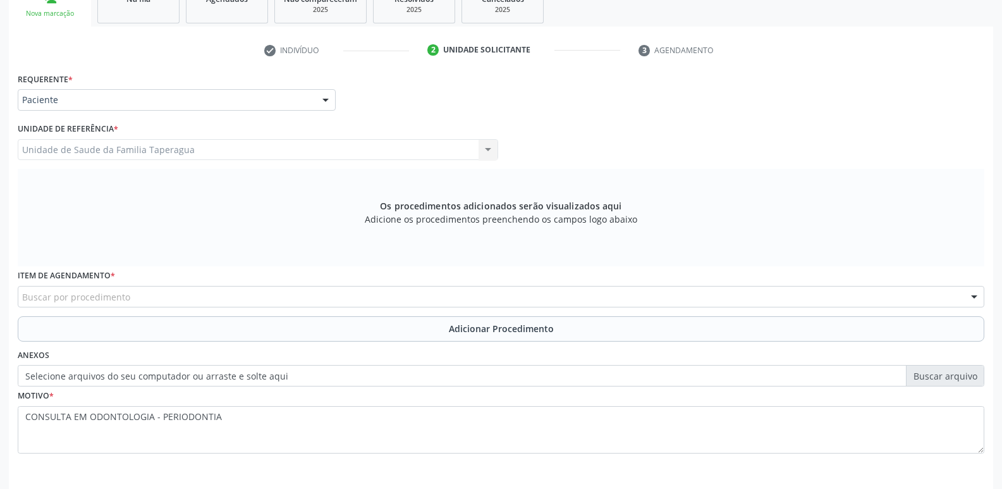
click at [596, 304] on div "Buscar por procedimento" at bounding box center [501, 297] width 967 height 22
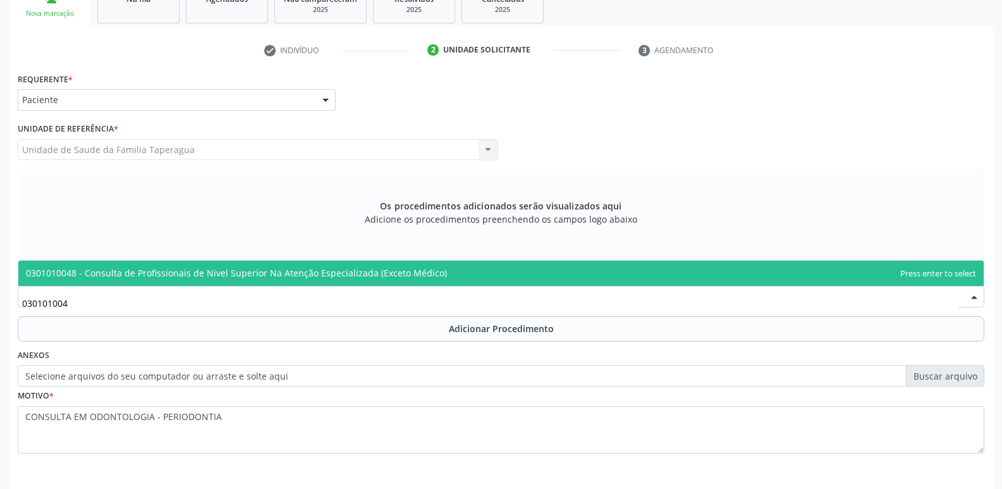
type input "0301010048"
click at [631, 274] on span "0301010048 - Consulta de Profissionais de Nivel Superior Na Atenção Especializa…" at bounding box center [501, 273] width 966 height 25
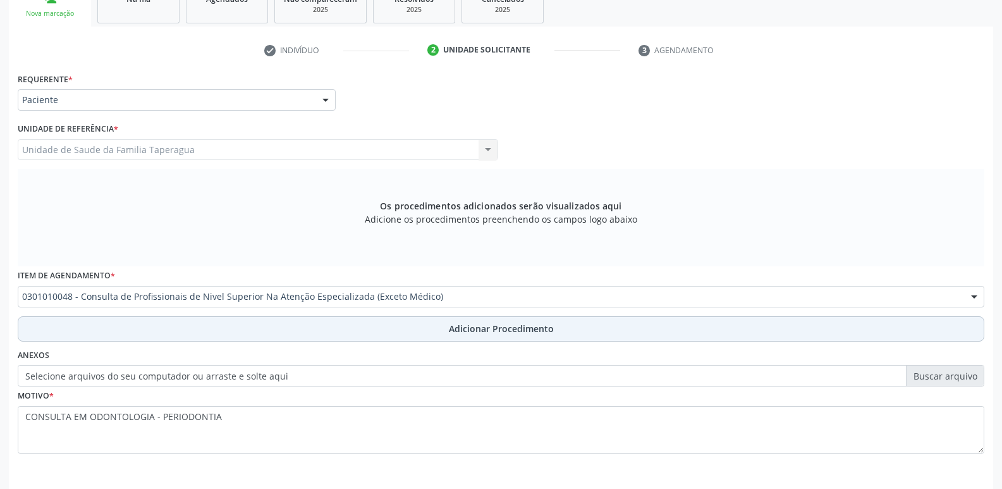
click at [631, 326] on button "Adicionar Procedimento" at bounding box center [501, 328] width 967 height 25
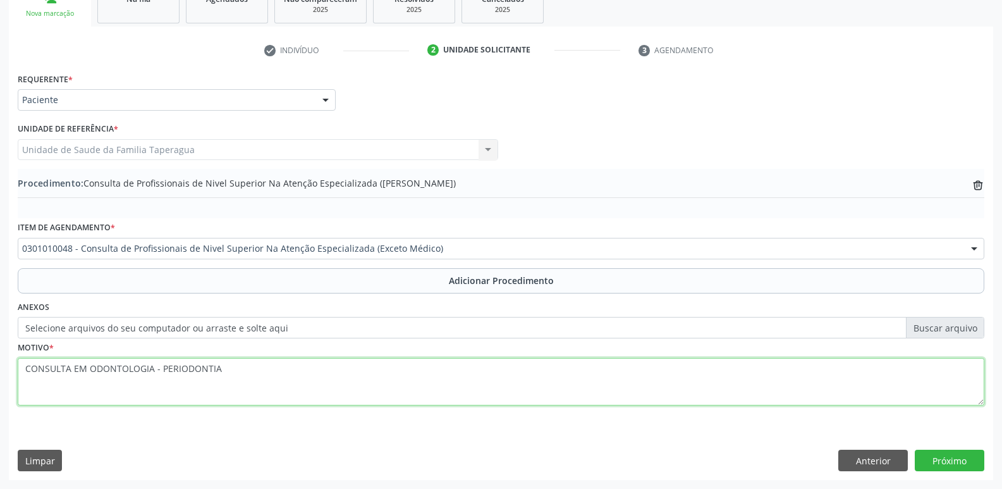
click at [579, 374] on textarea "CONSULTA EM ODONTOLOGIA - PERIODONTIA" at bounding box center [501, 382] width 967 height 48
type textarea "CONSULTA EM ODONTOLOGIA - PERIODONTIA"
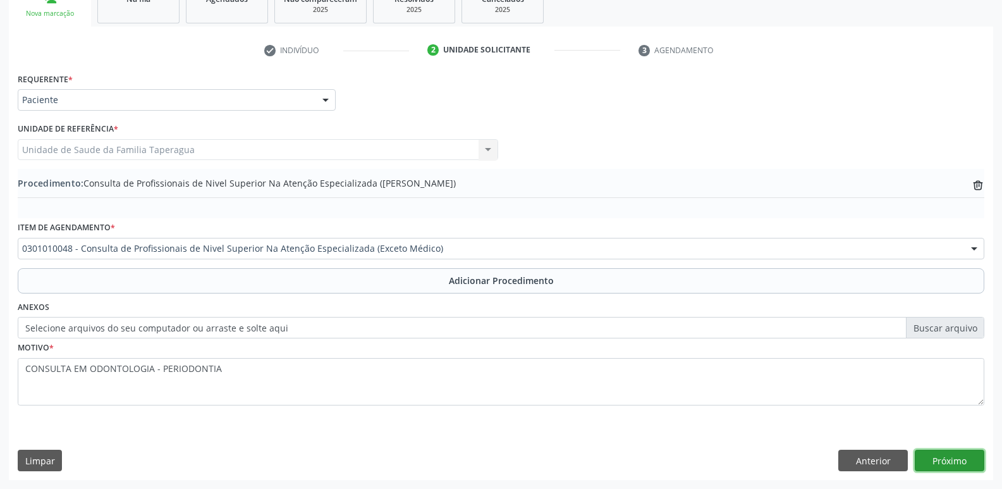
click at [948, 453] on button "Próximo" at bounding box center [950, 461] width 70 height 22
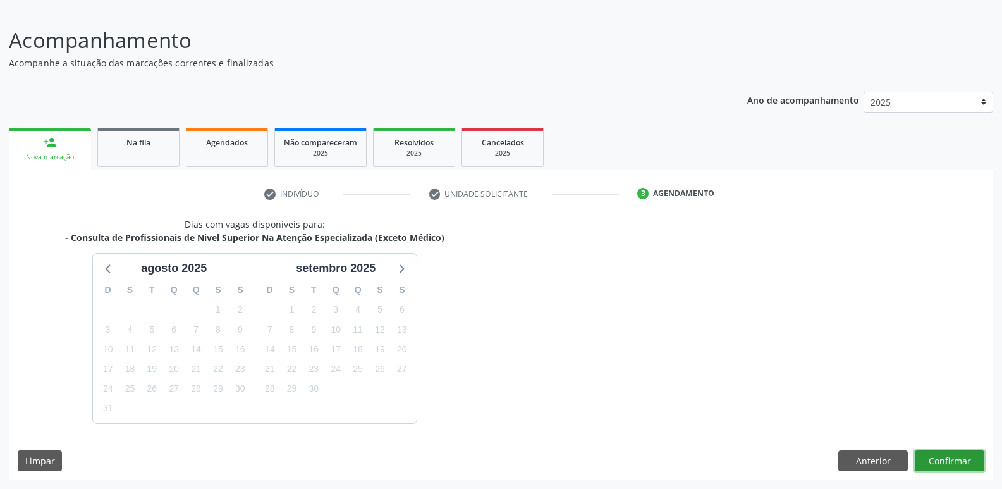
click at [942, 453] on button "Confirmar" at bounding box center [950, 461] width 70 height 22
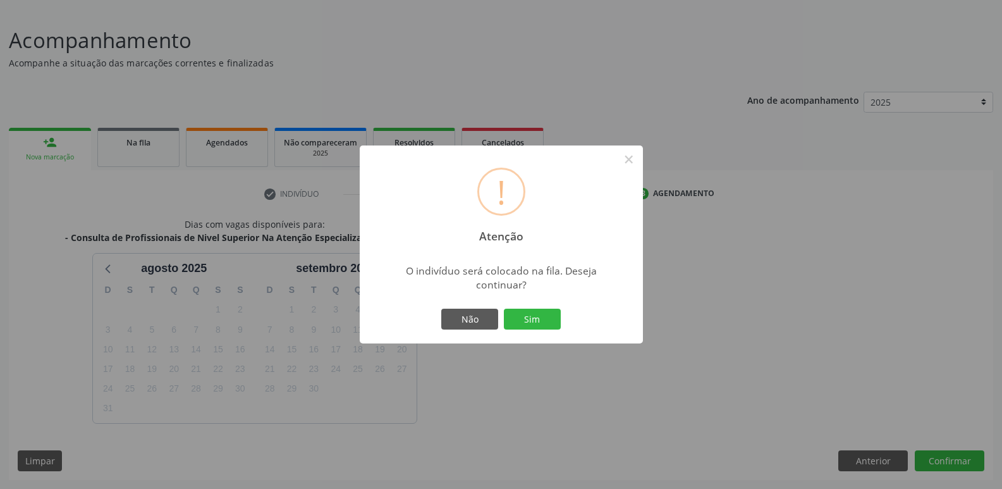
click at [504, 309] on button "Sim" at bounding box center [532, 320] width 57 height 22
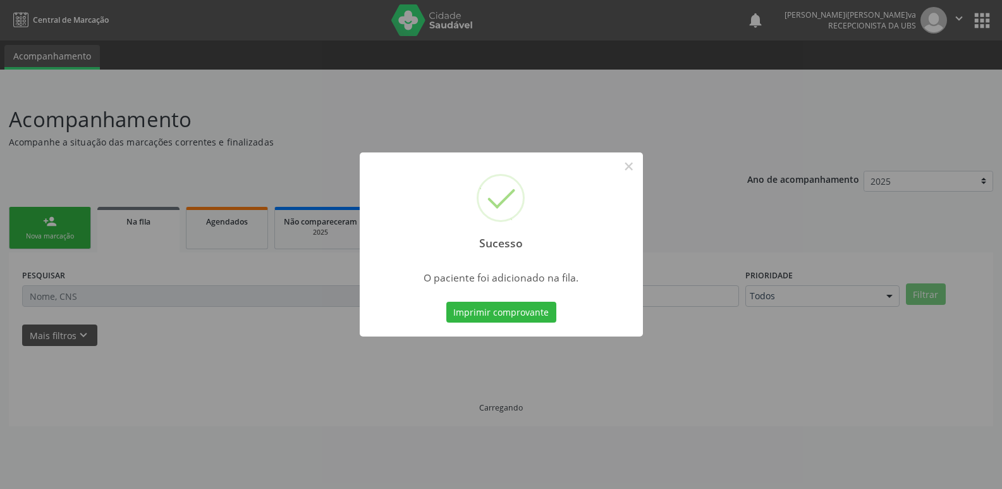
scroll to position [0, 0]
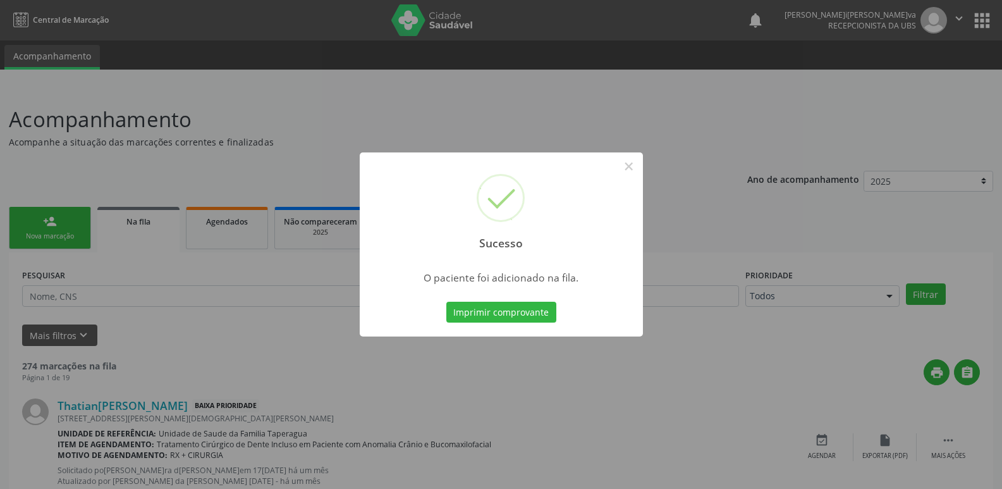
click at [808, 156] on div "Sucesso × O paciente foi adicionado na fila. Imprimir comprovante Cancel" at bounding box center [501, 244] width 1002 height 489
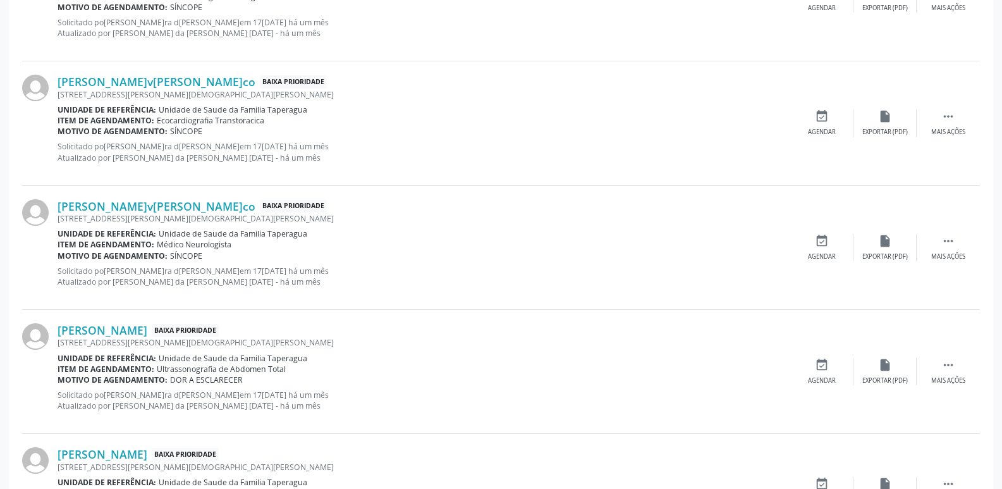
scroll to position [1784, 0]
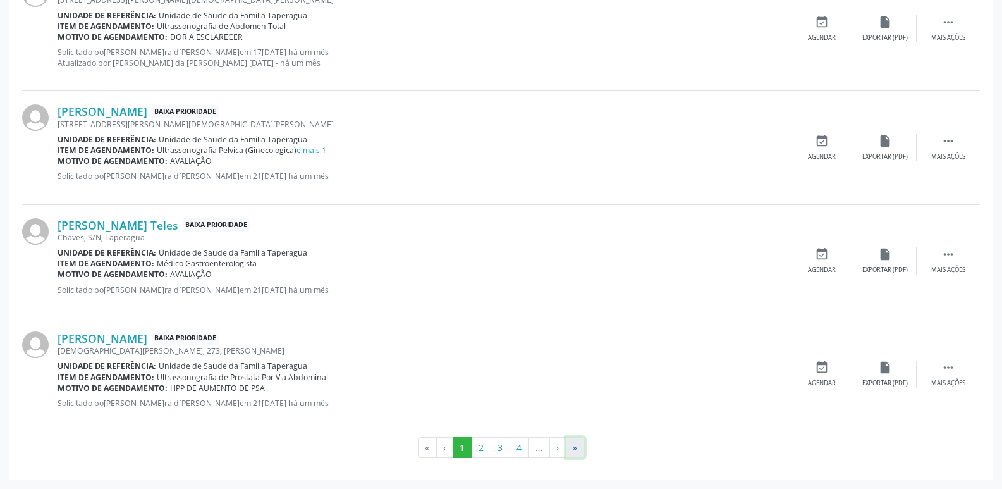
click at [581, 446] on button "»" at bounding box center [575, 448] width 19 height 22
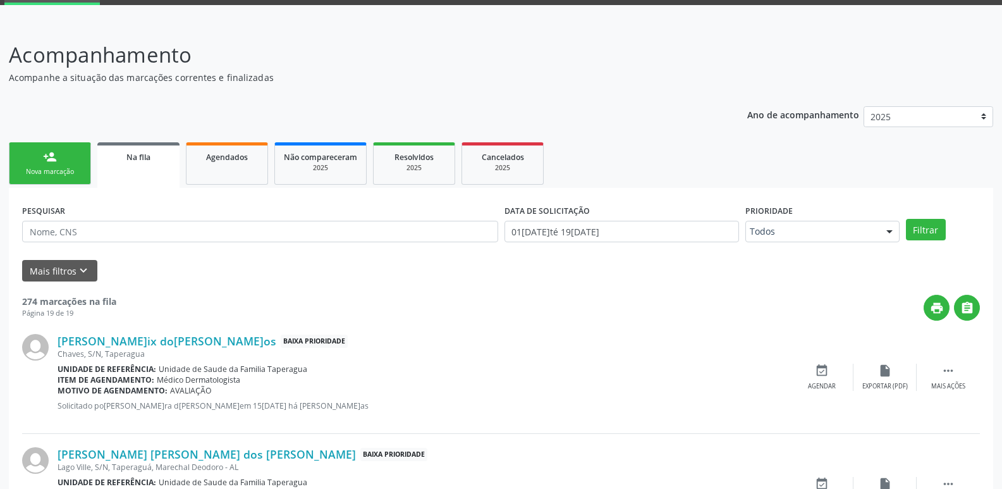
scroll to position [0, 0]
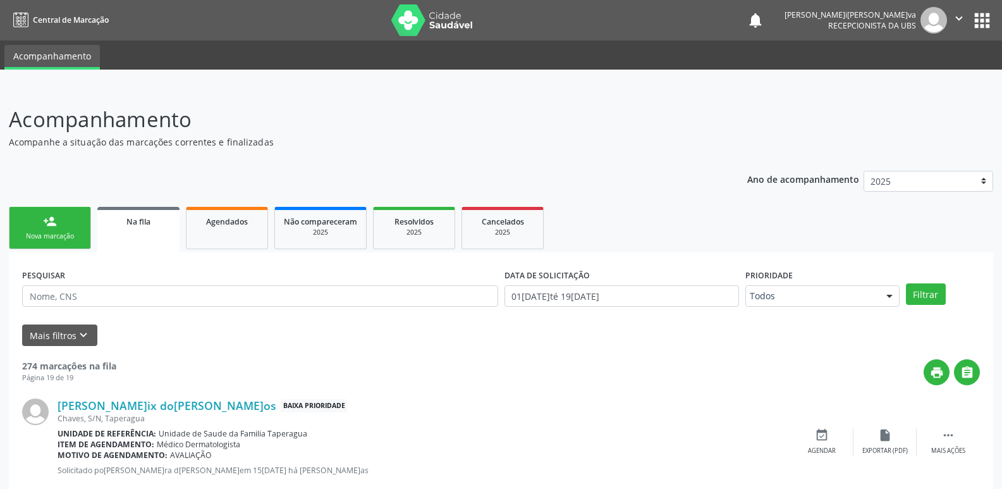
click at [56, 232] on div "Nova marcação" at bounding box center [49, 235] width 63 height 9
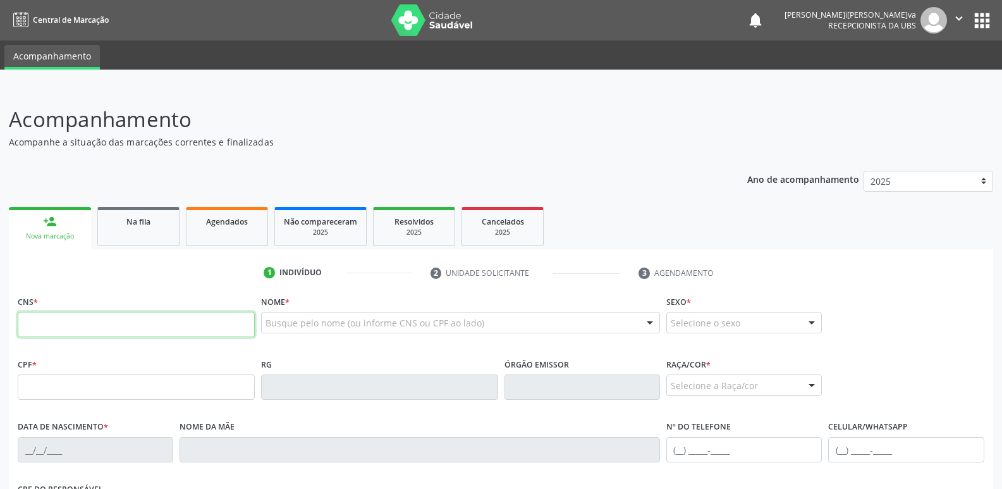
click at [171, 323] on input "text" at bounding box center [136, 324] width 237 height 25
paste input "898 0040 5499 6622"
type input "898 0040 5499 6622"
type input "16[DATE]"
type input "[PERSON_NAME] [PERSON_NAME]"
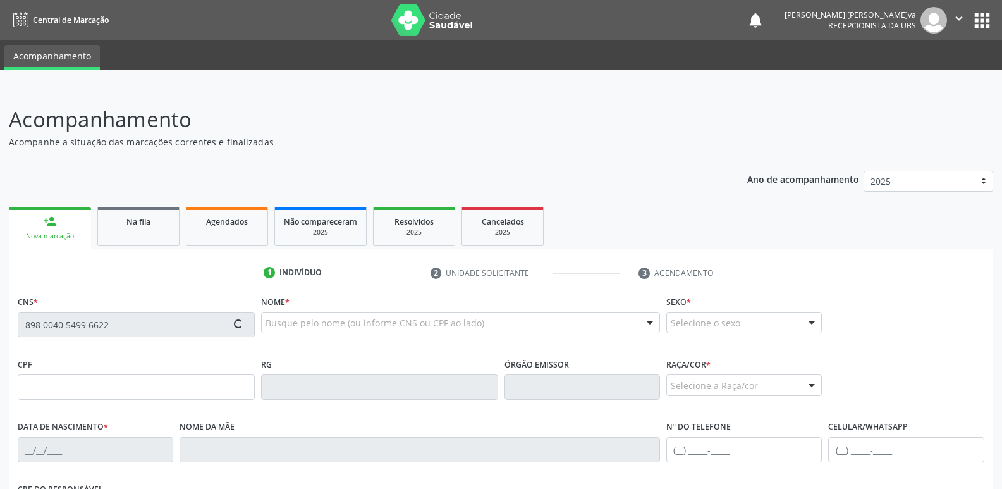
type input "[PHONE_NUMBER]"
type input "72"
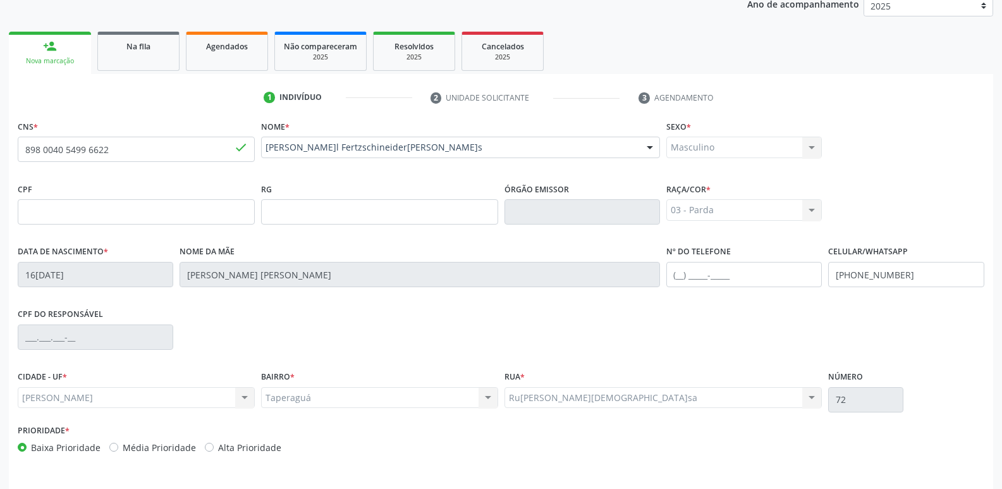
scroll to position [214, 0]
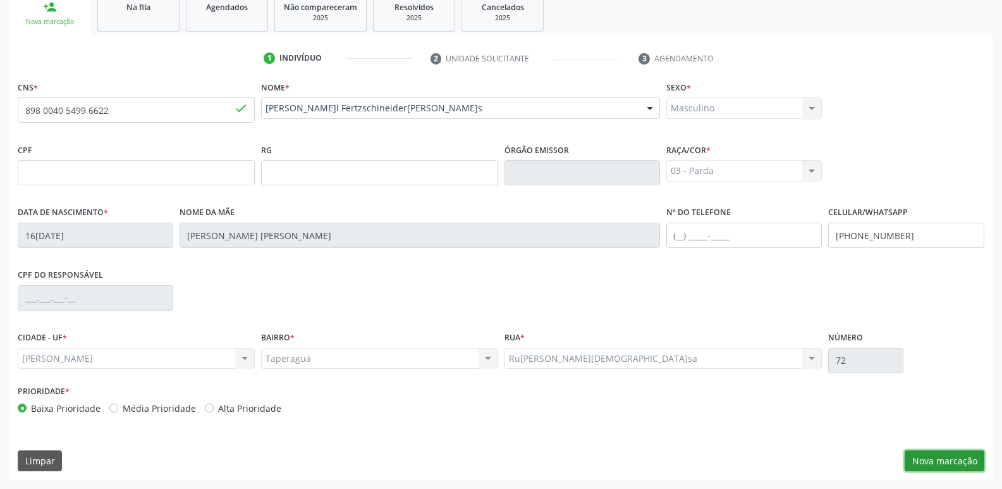
click at [932, 458] on button "Nova marcação" at bounding box center [945, 461] width 80 height 22
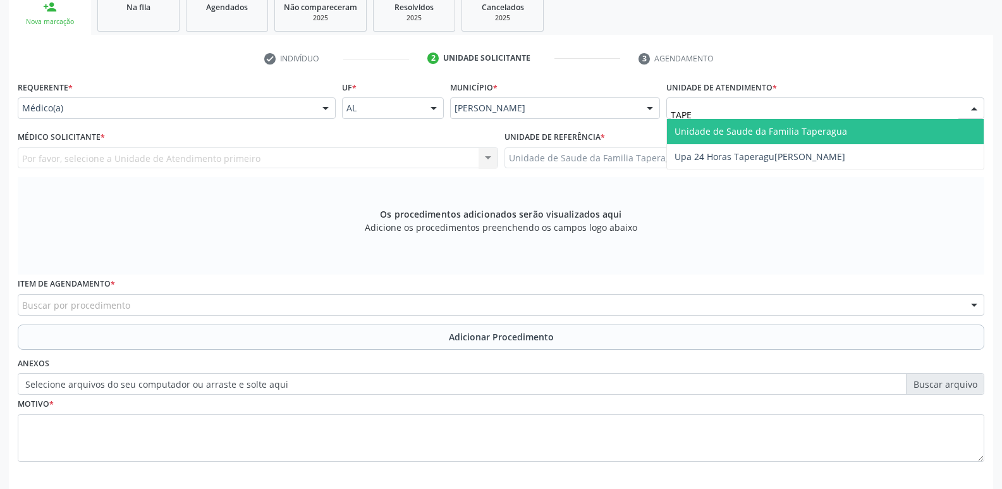
type input "TAPER"
click at [739, 133] on span "Unidade de Saude da Familia Taperagua" at bounding box center [761, 131] width 173 height 12
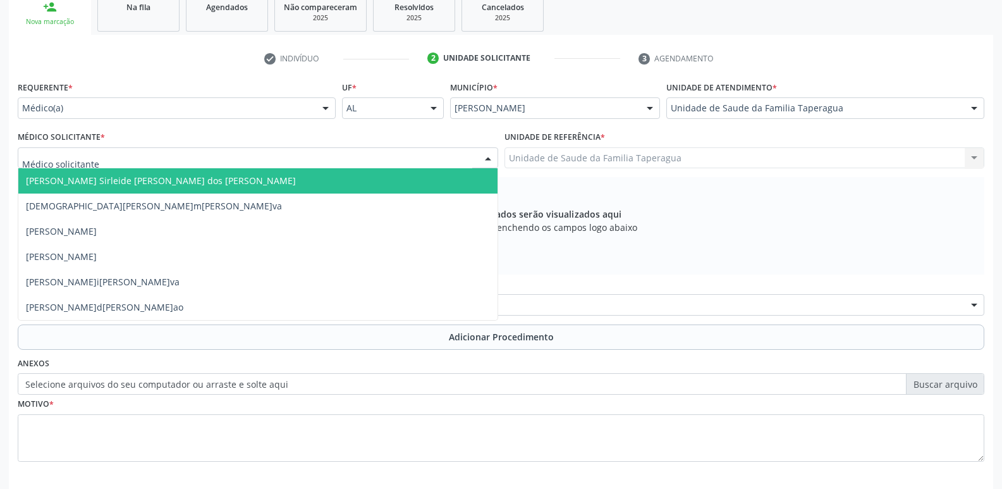
click at [364, 163] on div at bounding box center [258, 158] width 481 height 22
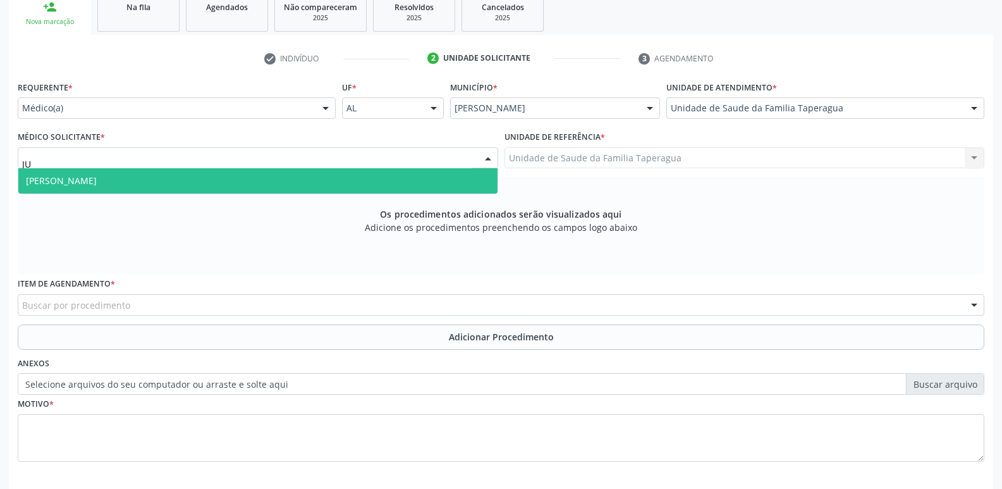
type input "[DATE]"
click at [345, 184] on span "[PERSON_NAME]" at bounding box center [257, 180] width 479 height 25
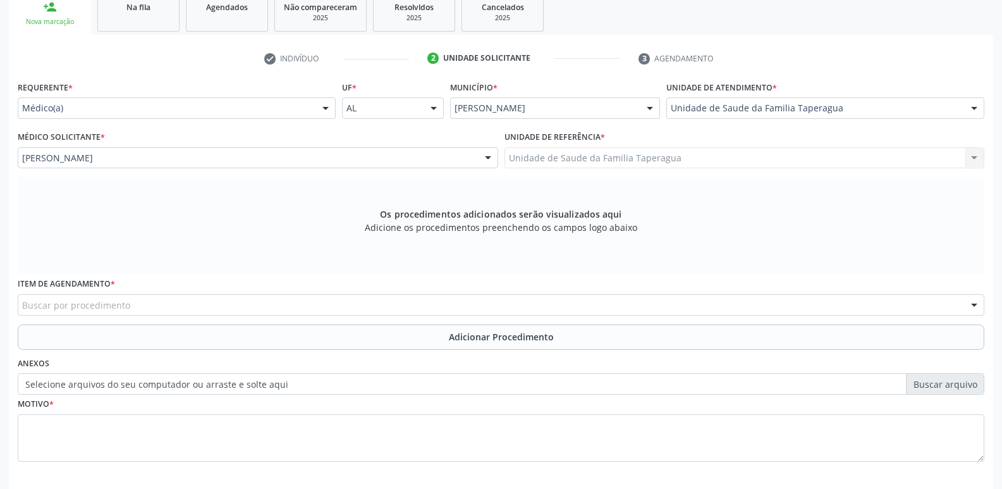
click at [355, 304] on div "Buscar por procedimento" at bounding box center [501, 305] width 967 height 22
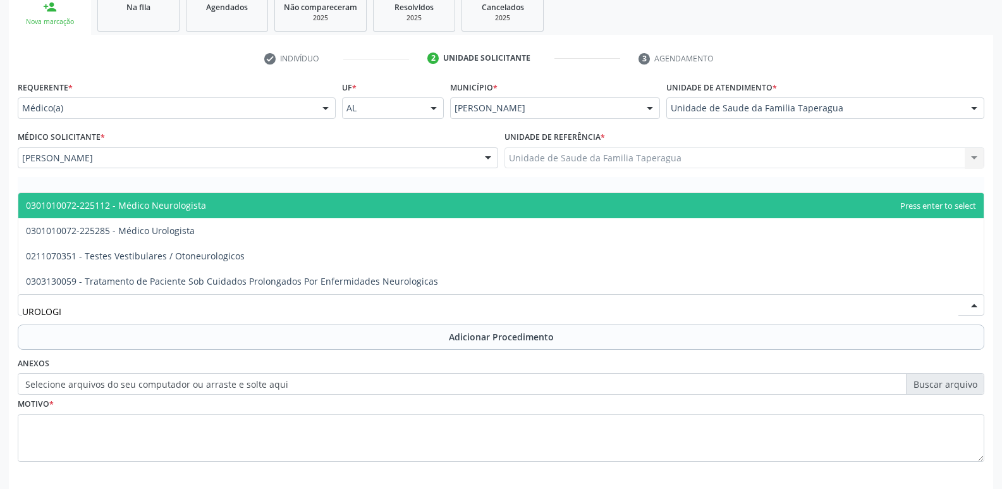
type input "UROLOGIS"
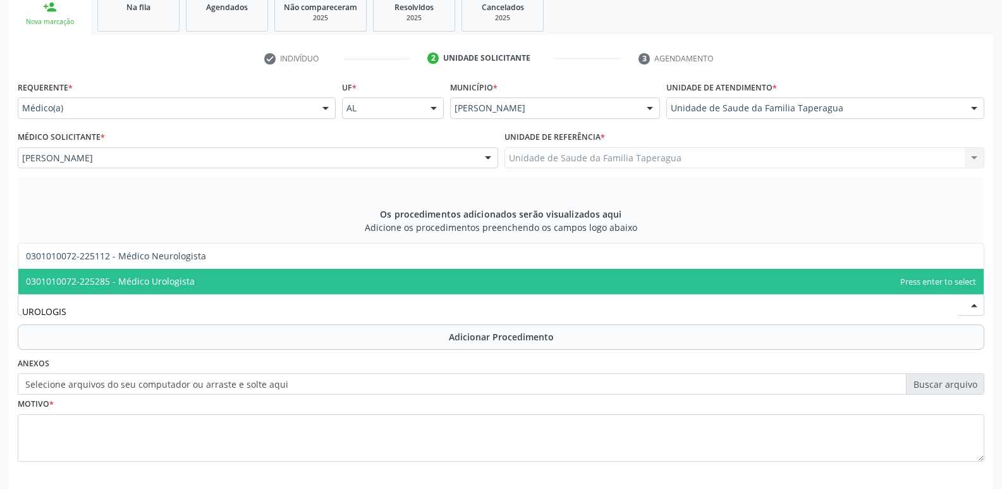
click at [362, 280] on span "0301010072-225285 - Médico Urologista" at bounding box center [501, 281] width 966 height 25
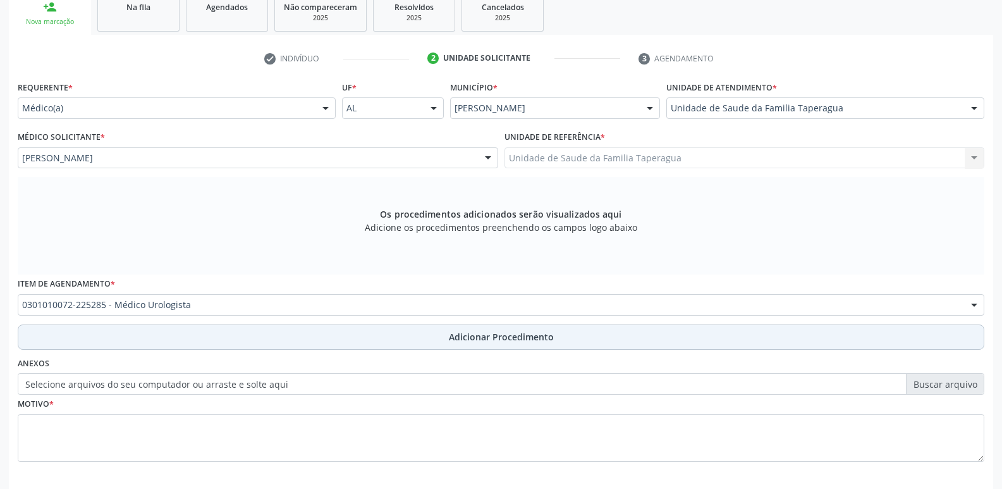
click at [363, 335] on button "Adicionar Procedimento" at bounding box center [501, 336] width 967 height 25
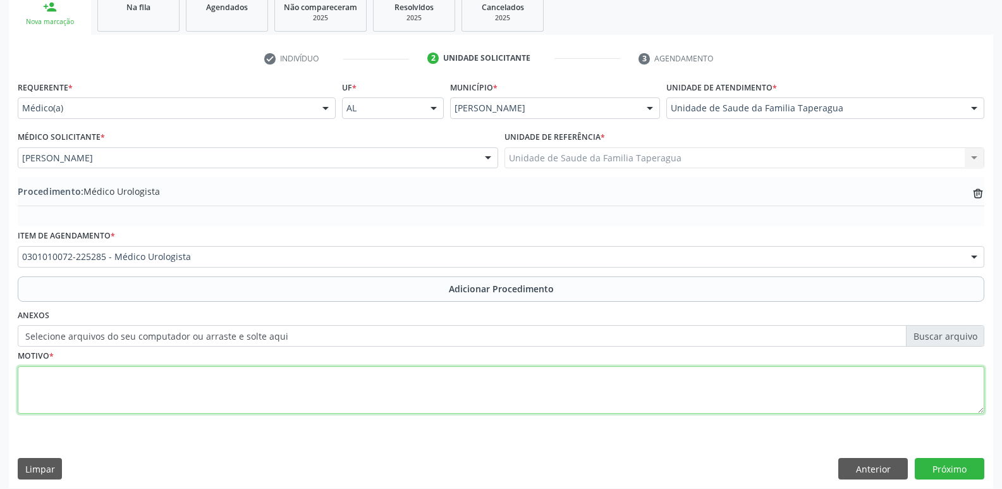
click at [364, 391] on textarea at bounding box center [501, 390] width 967 height 48
type textarea "AVALIAÇÃO"
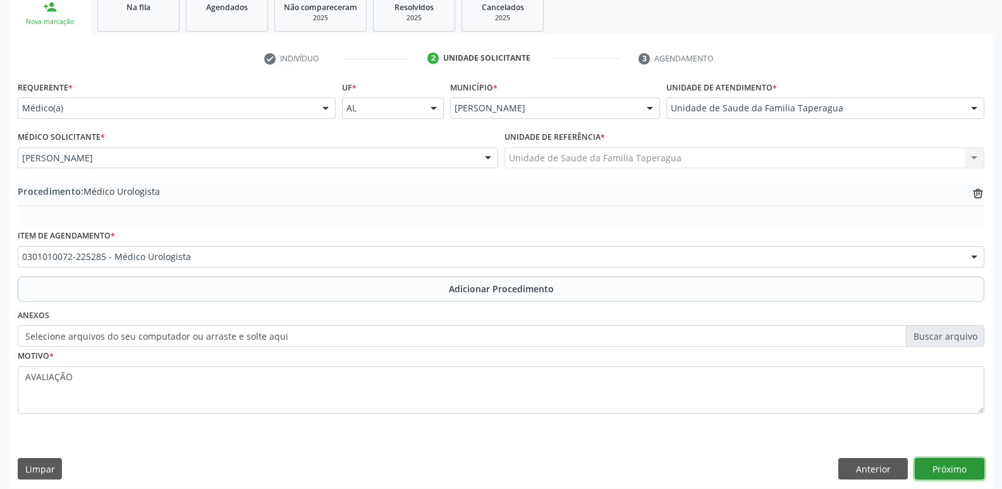
click at [964, 462] on button "Próximo" at bounding box center [950, 469] width 70 height 22
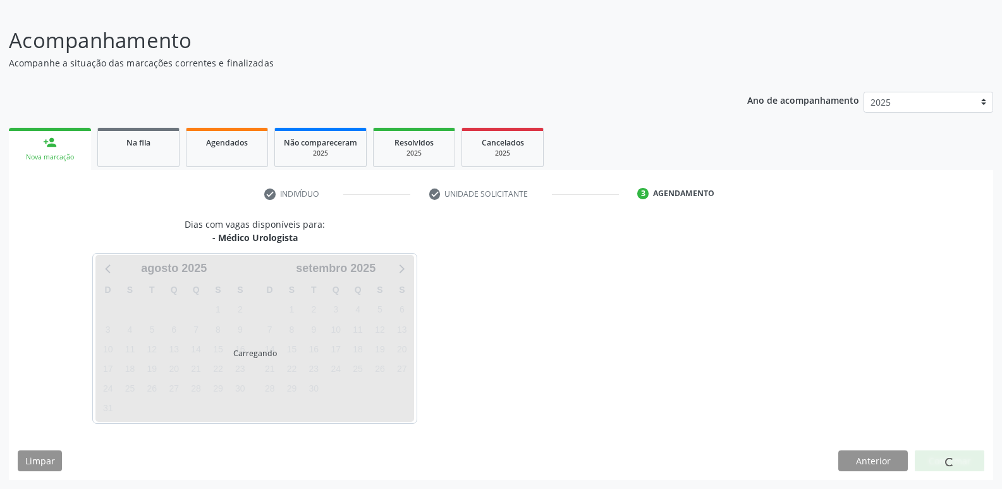
scroll to position [79, 0]
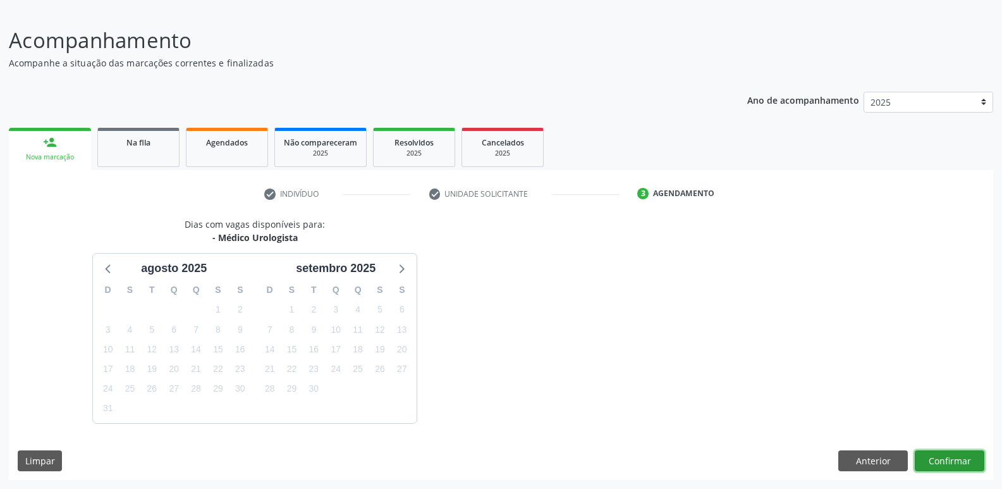
click at [949, 454] on button "Confirmar" at bounding box center [950, 461] width 70 height 22
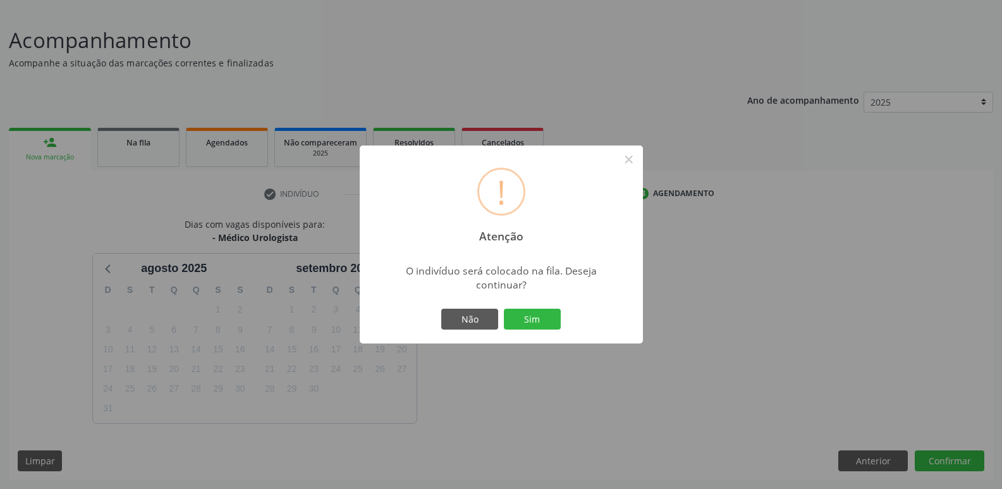
click at [504, 309] on button "Sim" at bounding box center [532, 320] width 57 height 22
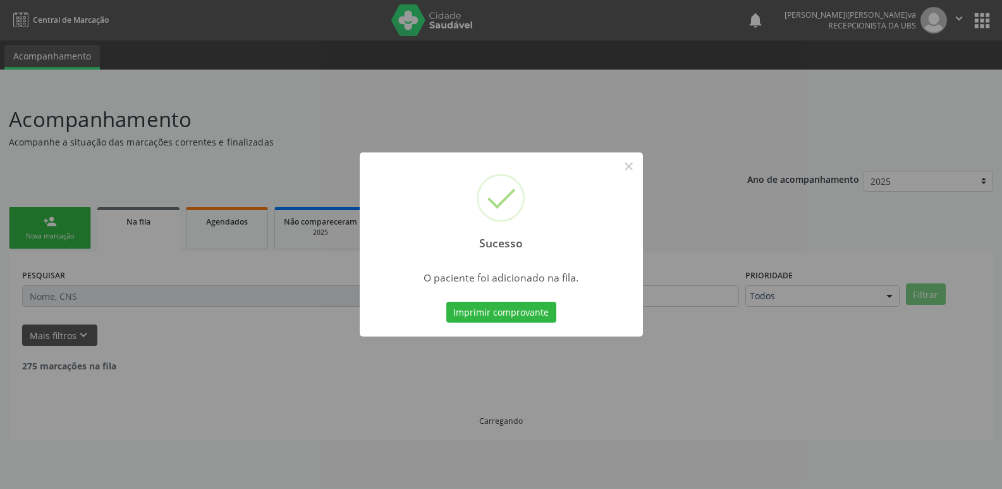
scroll to position [0, 0]
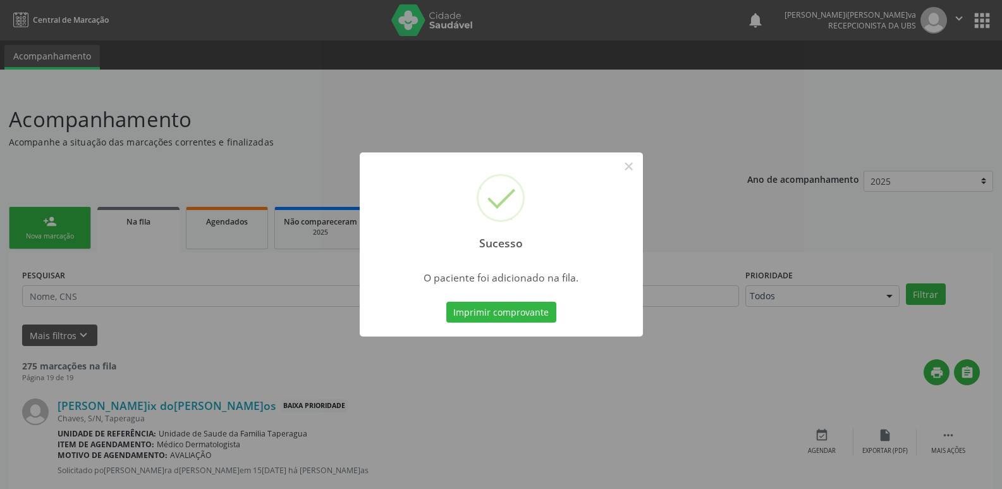
drag, startPoint x: 840, startPoint y: 340, endPoint x: 840, endPoint y: 328, distance: 12.0
click at [840, 328] on div "Sucesso × O paciente foi adicionado na fila. Imprimir comprovante Cancel" at bounding box center [501, 244] width 1002 height 489
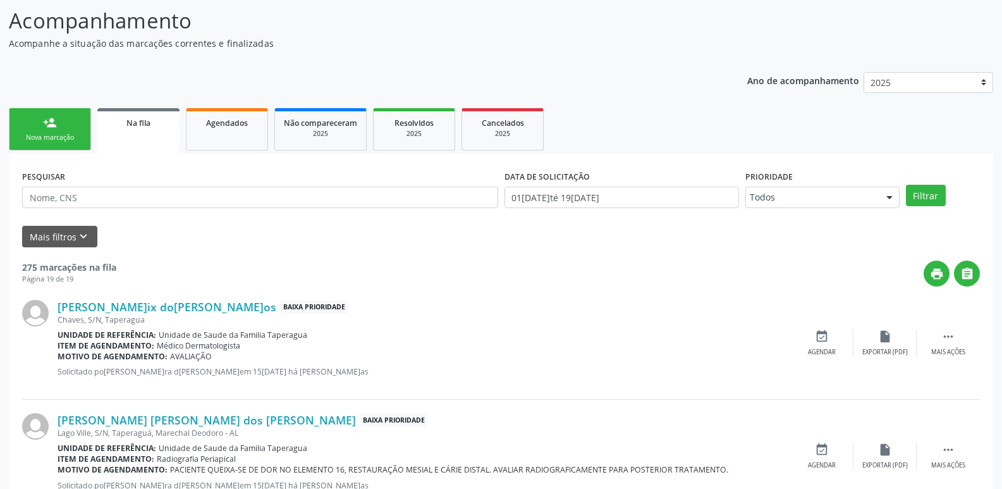
scroll to position [8, 0]
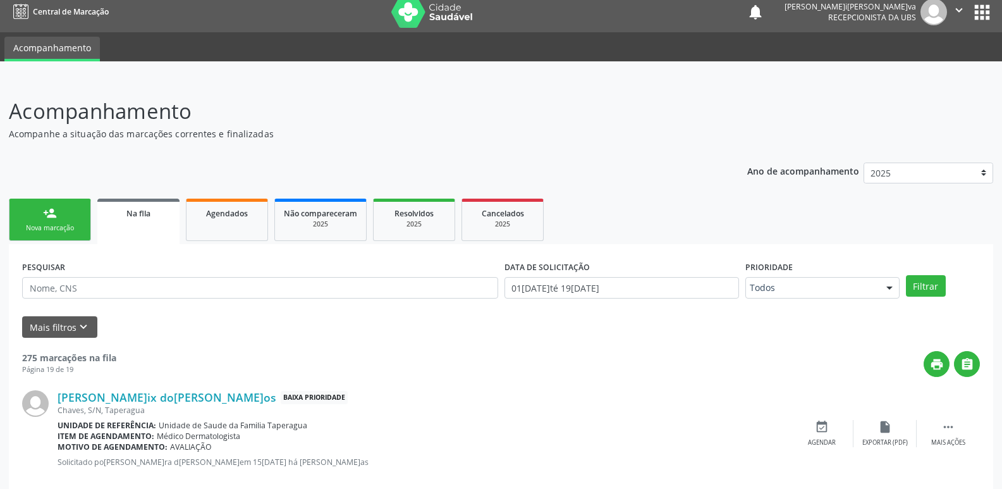
click at [50, 219] on div "person_add" at bounding box center [50, 213] width 14 height 14
